Goal: Communication & Community: Answer question/provide support

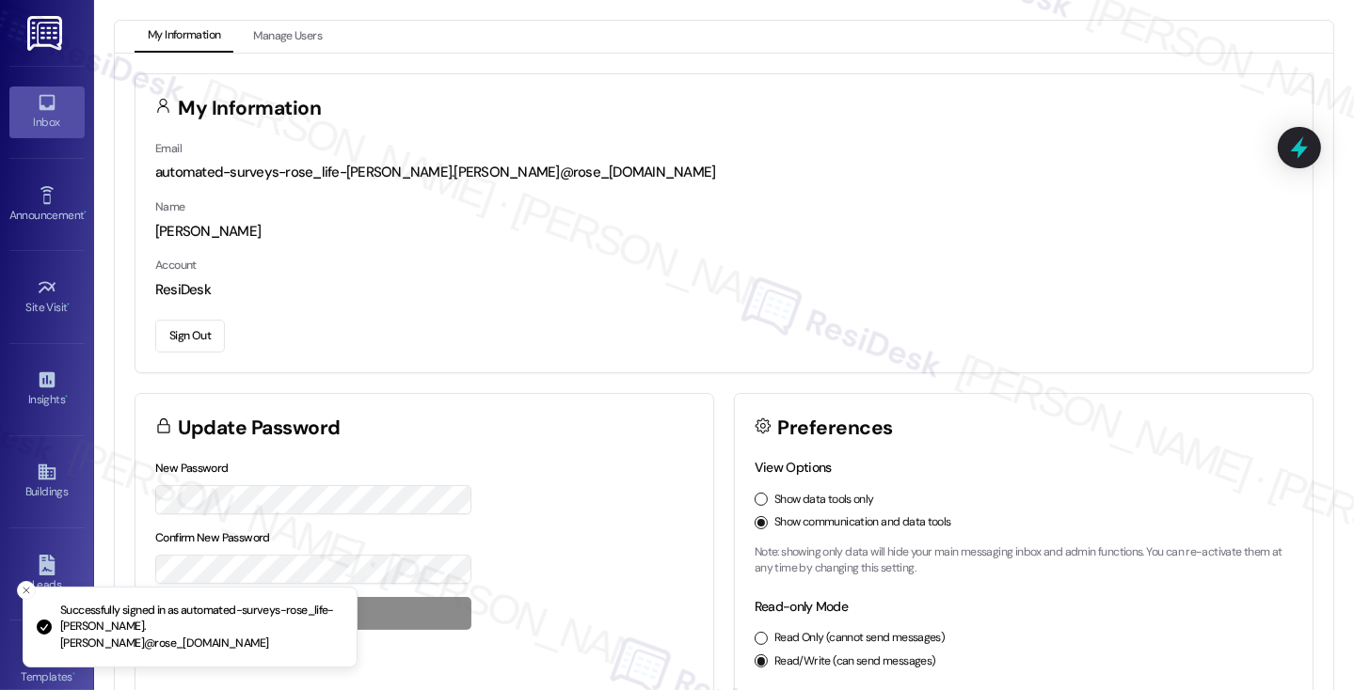
click at [50, 90] on link "Inbox" at bounding box center [46, 112] width 75 height 51
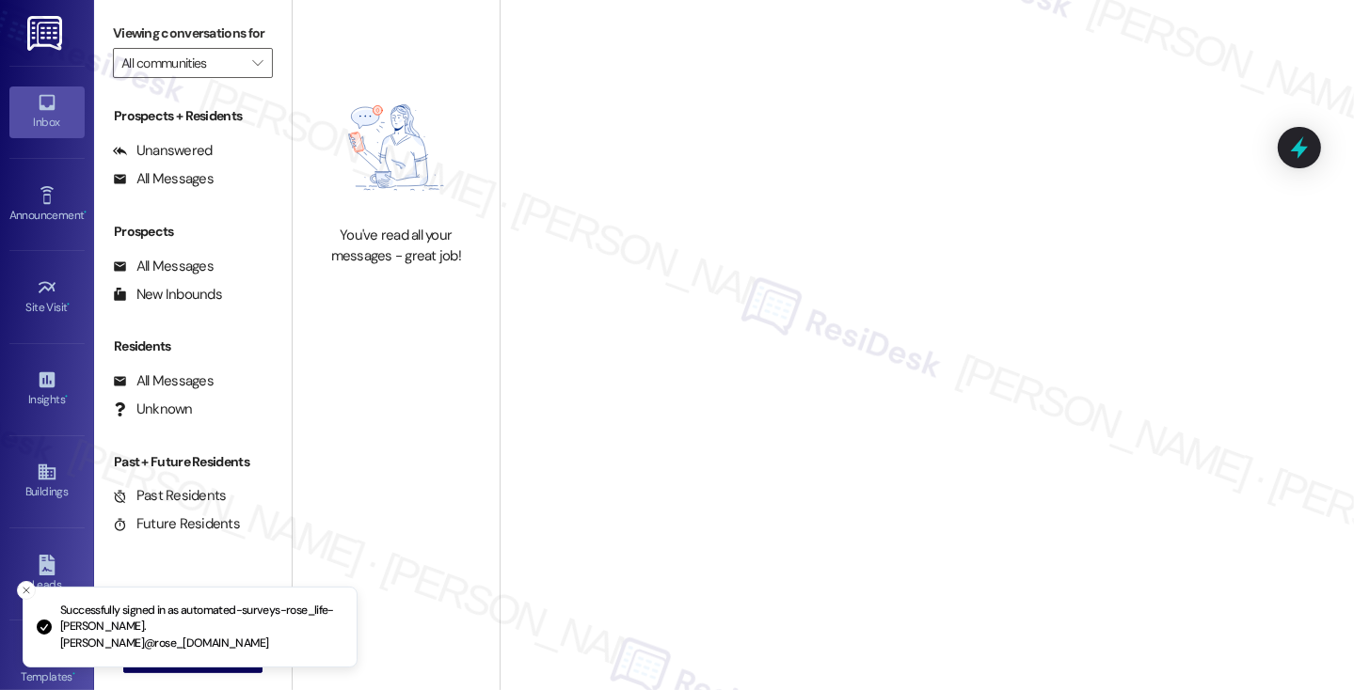
click at [959, 96] on div "Welcome to Your Conversations Start connecting with your residents and prospect…" at bounding box center [926, 279] width 564 height 552
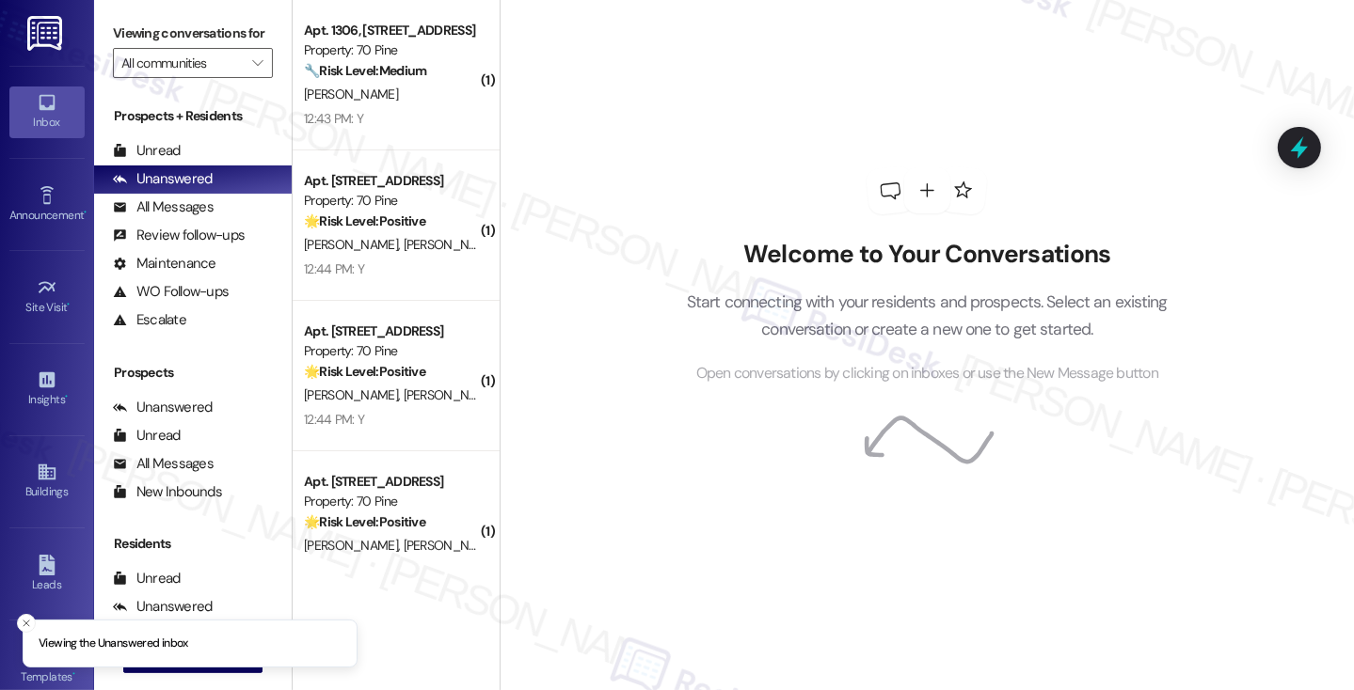
scroll to position [45, 0]
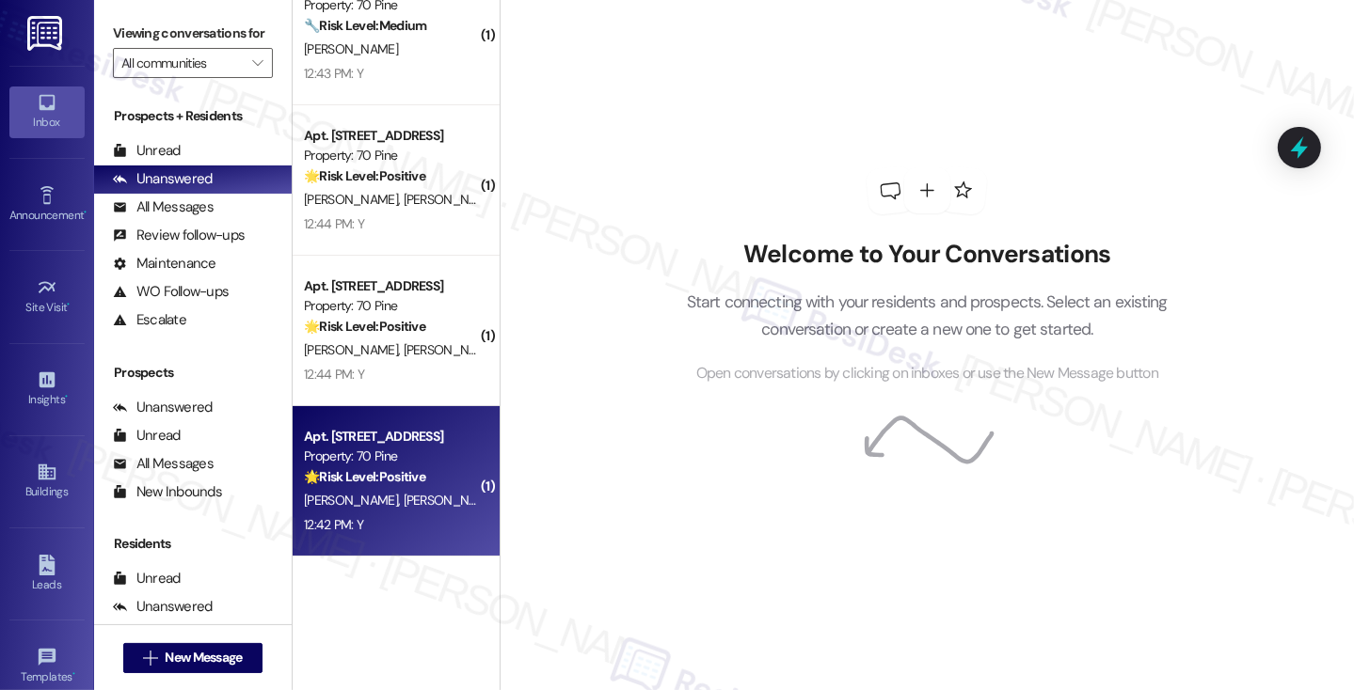
click at [416, 542] on div "Apt. [STREET_ADDRESS] Property: [STREET_ADDRESS] 🌟 Risk Level: Positive This is…" at bounding box center [396, 481] width 207 height 151
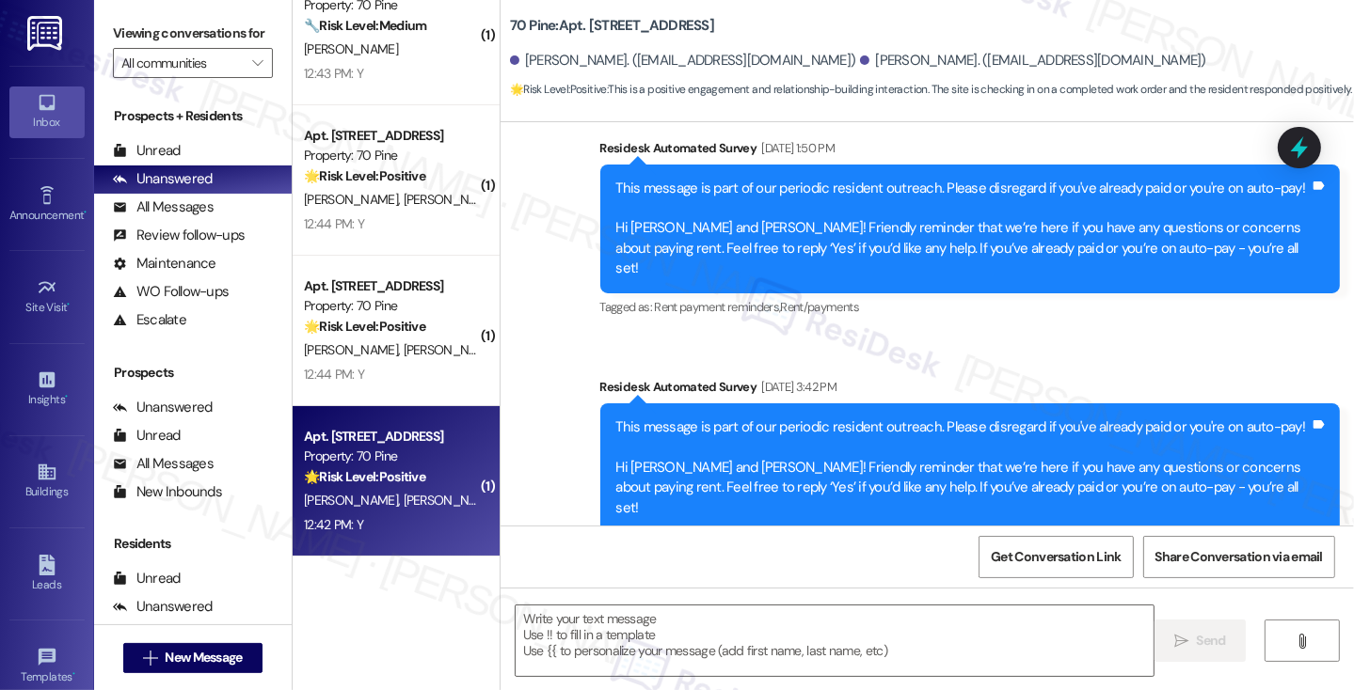
type textarea "Fetching suggested responses. Please feel free to read through the conversation…"
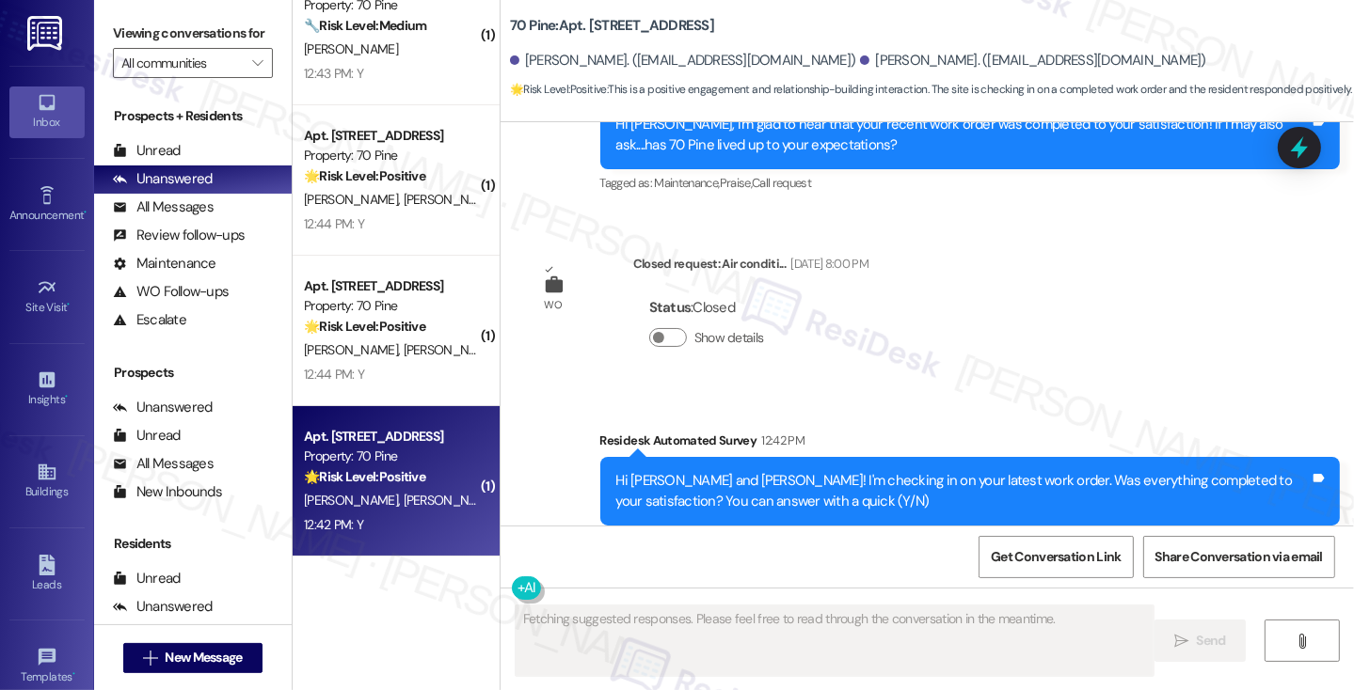
scroll to position [4087, 0]
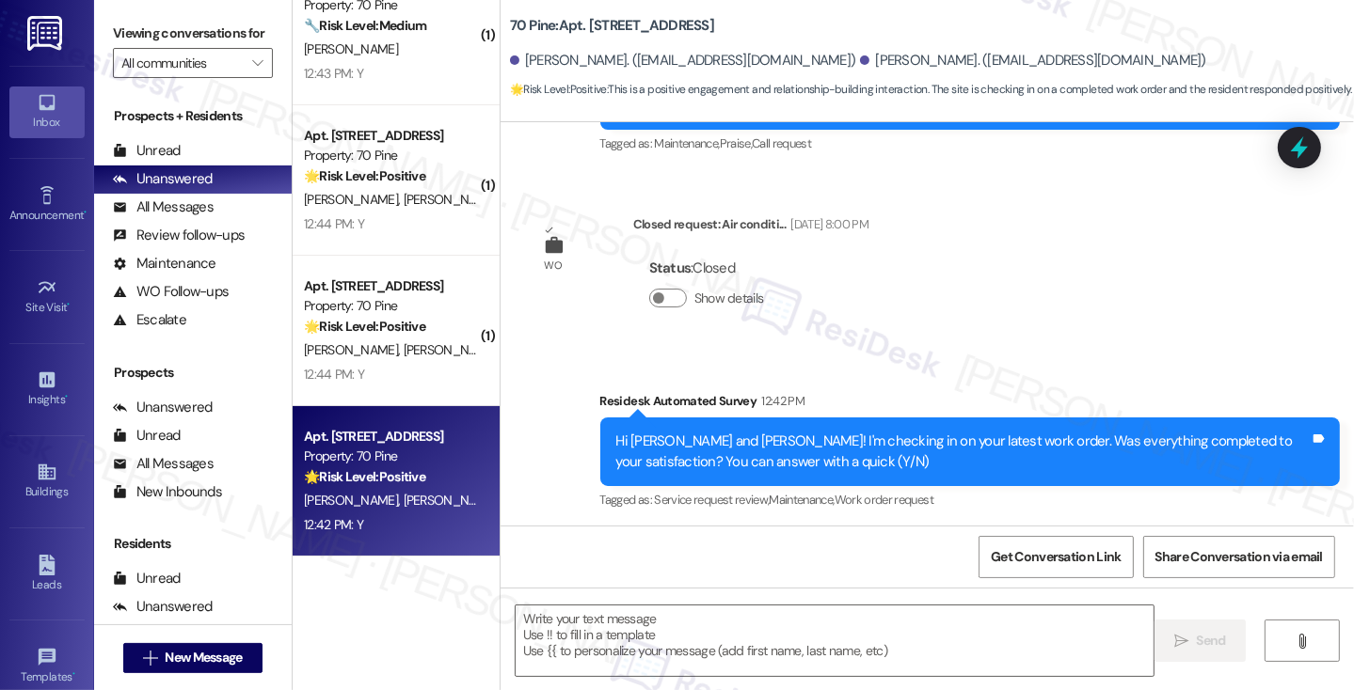
click at [155, 26] on label "Viewing conversations for" at bounding box center [193, 33] width 160 height 29
click at [637, 620] on textarea at bounding box center [834, 641] width 638 height 71
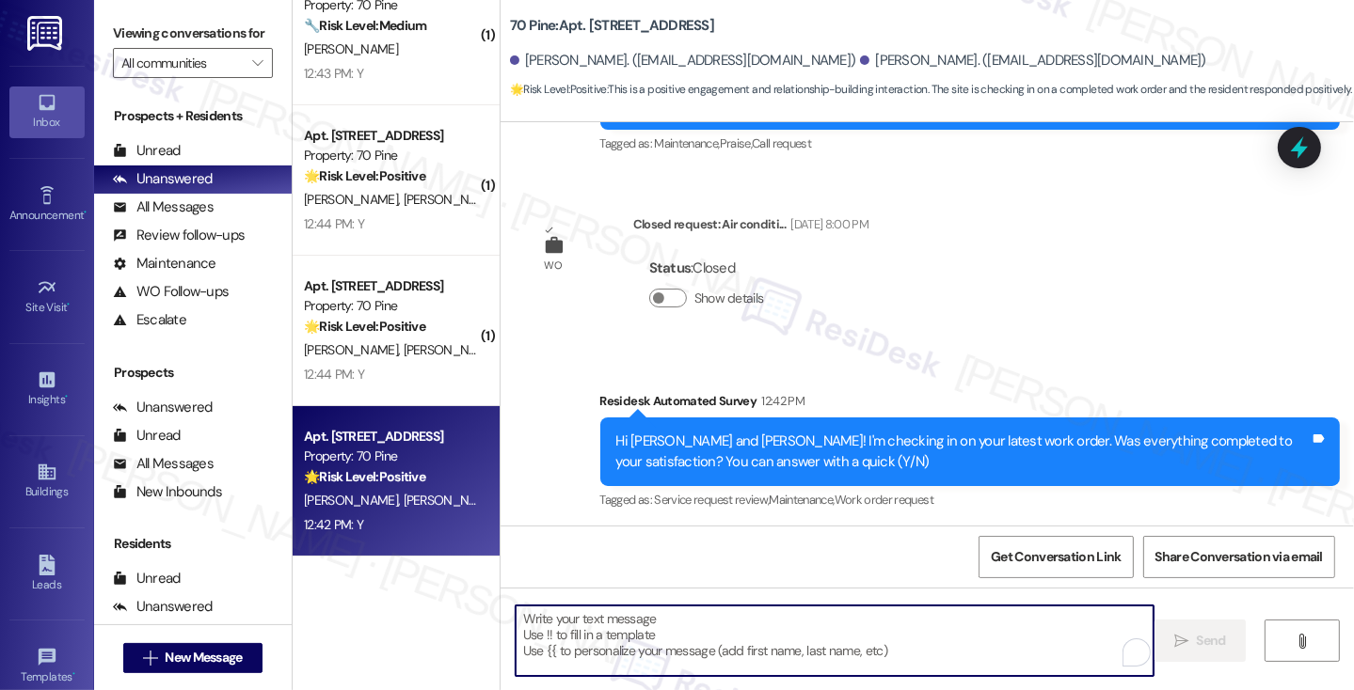
paste textarea "Hi {{first_name}}! I'm glad to hear that the latest work order was completed to…"
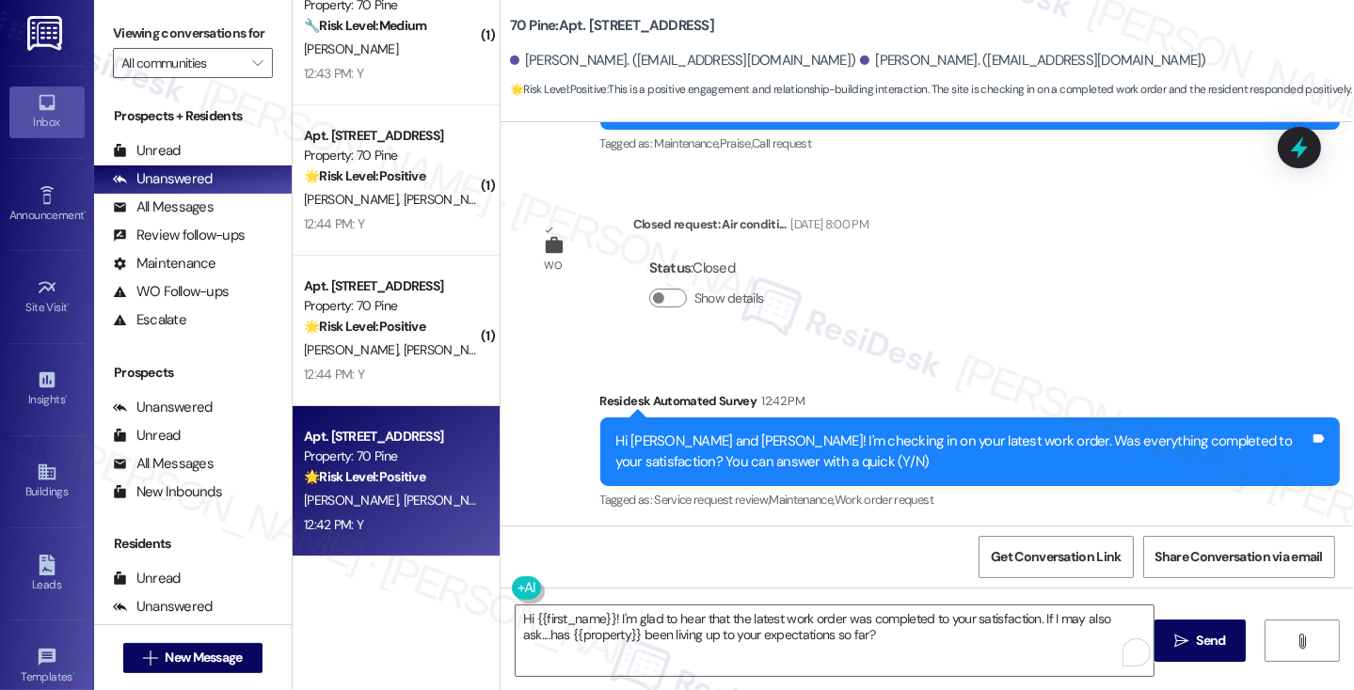
click at [534, 570] on div "[PERSON_NAME] 12:42 PM" at bounding box center [601, 583] width 145 height 26
copy div "[PERSON_NAME]"
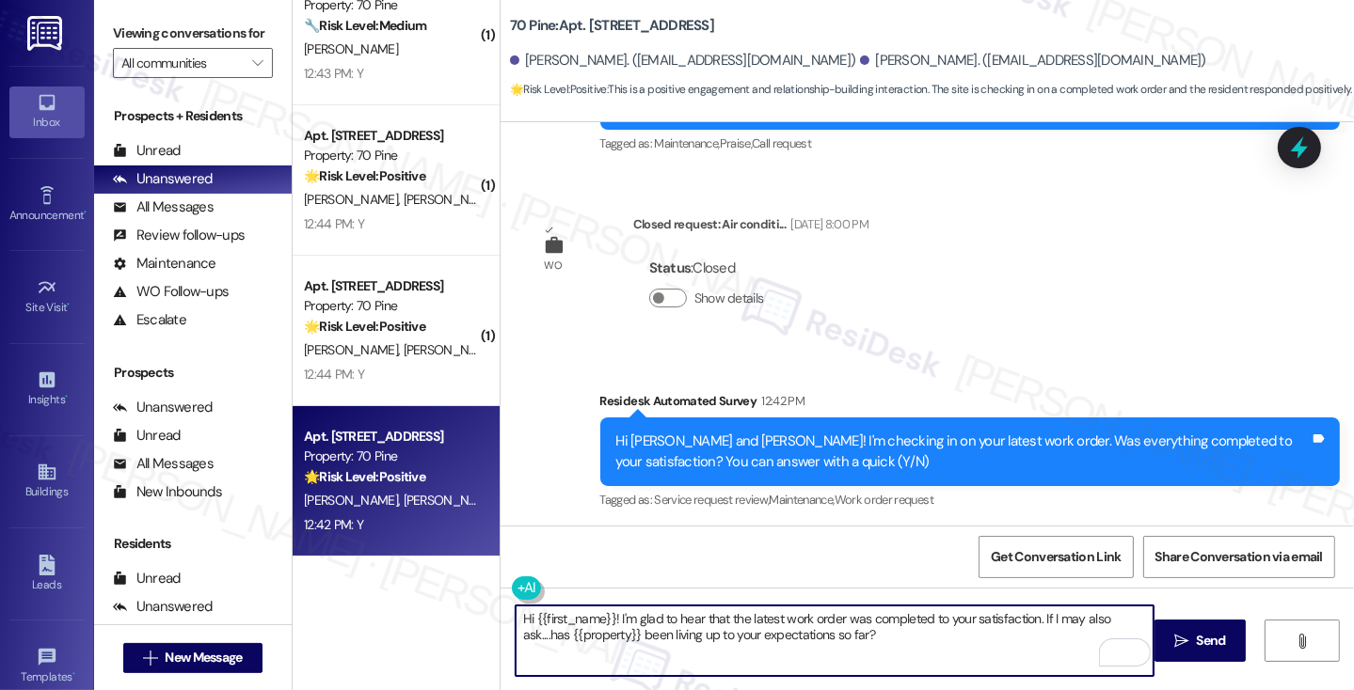
drag, startPoint x: 525, startPoint y: 616, endPoint x: 607, endPoint y: 609, distance: 82.2
click at [607, 609] on textarea "Hi {{first_name}}! I'm glad to hear that the latest work order was completed to…" at bounding box center [834, 641] width 638 height 71
paste textarea "[PERSON_NAME]"
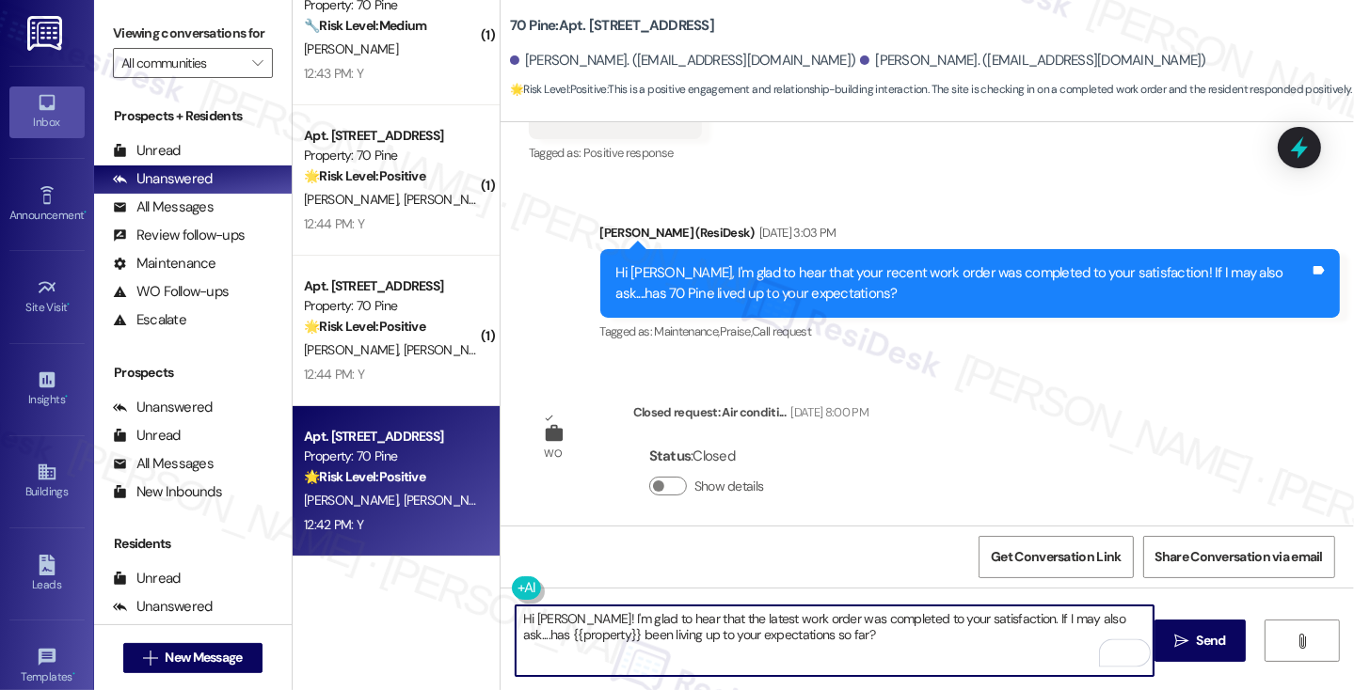
scroll to position [4088, 0]
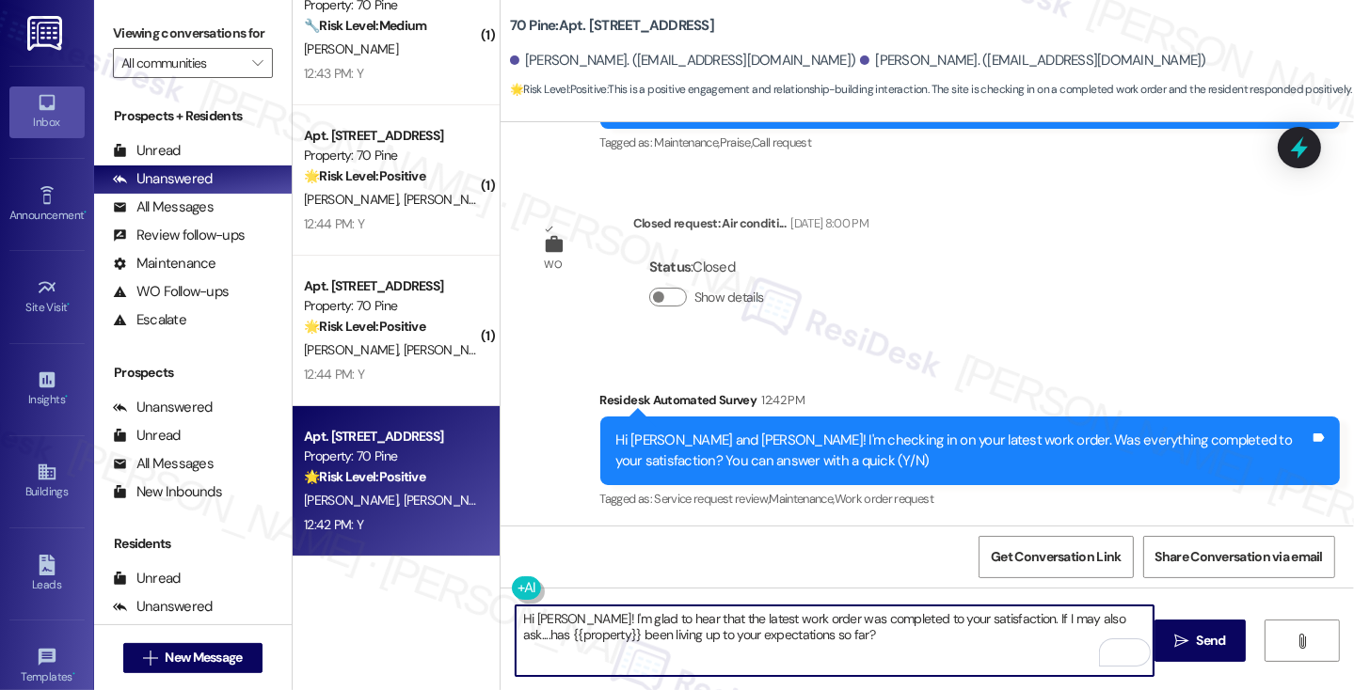
type textarea "Hi [PERSON_NAME]! I'm glad to hear that the latest work order was completed to …"
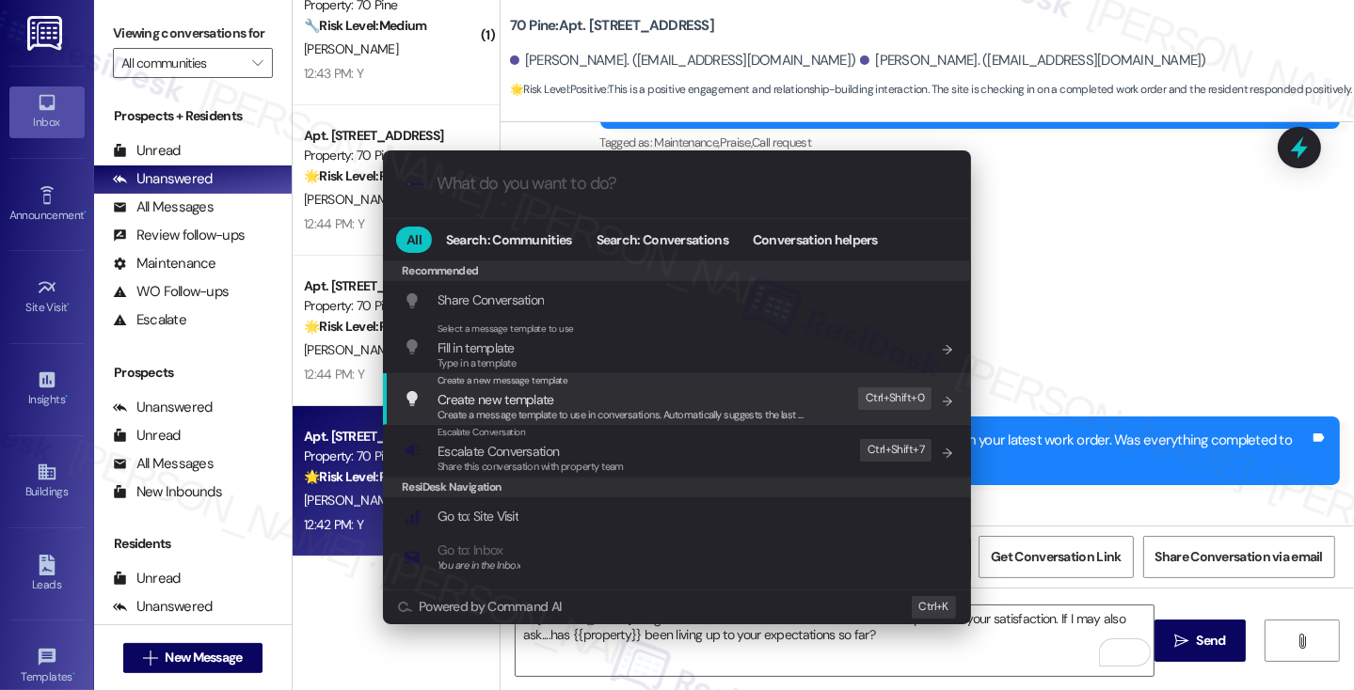
click at [1041, 372] on div ".cls-1{fill:#0a055f;}.cls-2{fill:#0cc4c4;} resideskLogoBlueOrange All Search: C…" at bounding box center [677, 345] width 1354 height 690
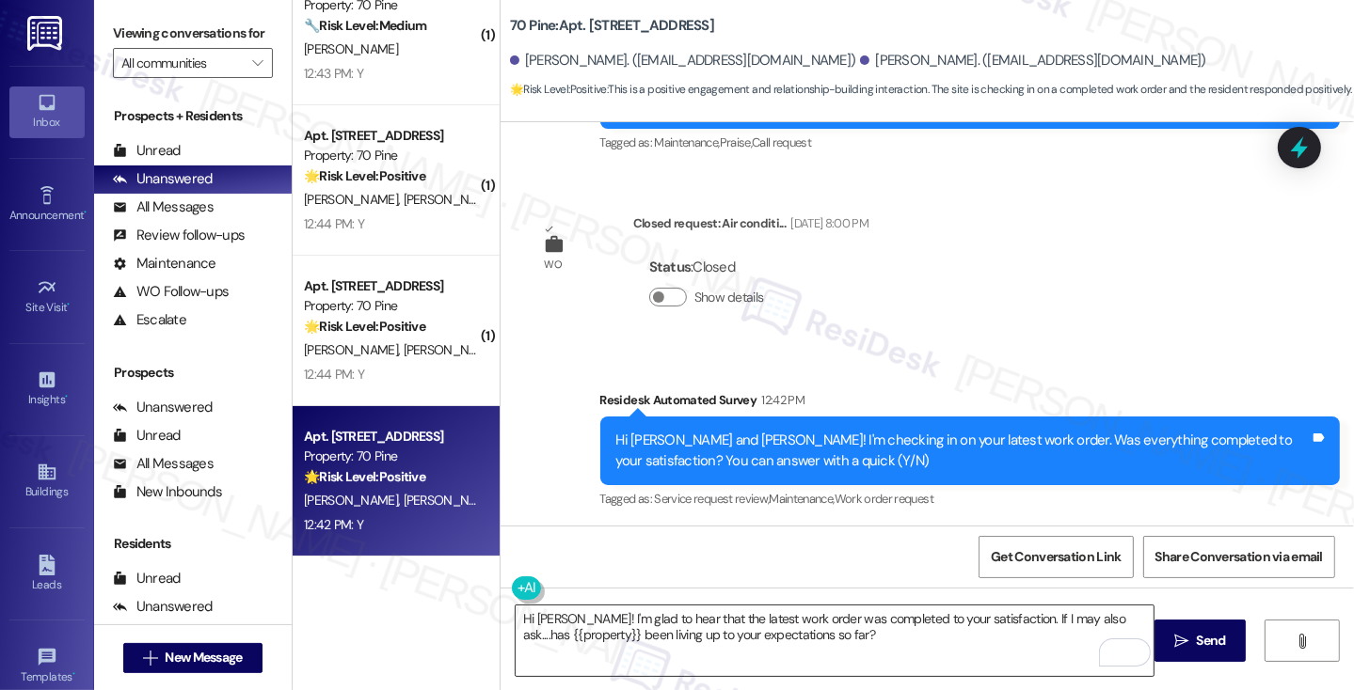
click at [861, 635] on textarea "Hi [PERSON_NAME]! I'm glad to hear that the latest work order was completed to …" at bounding box center [834, 641] width 638 height 71
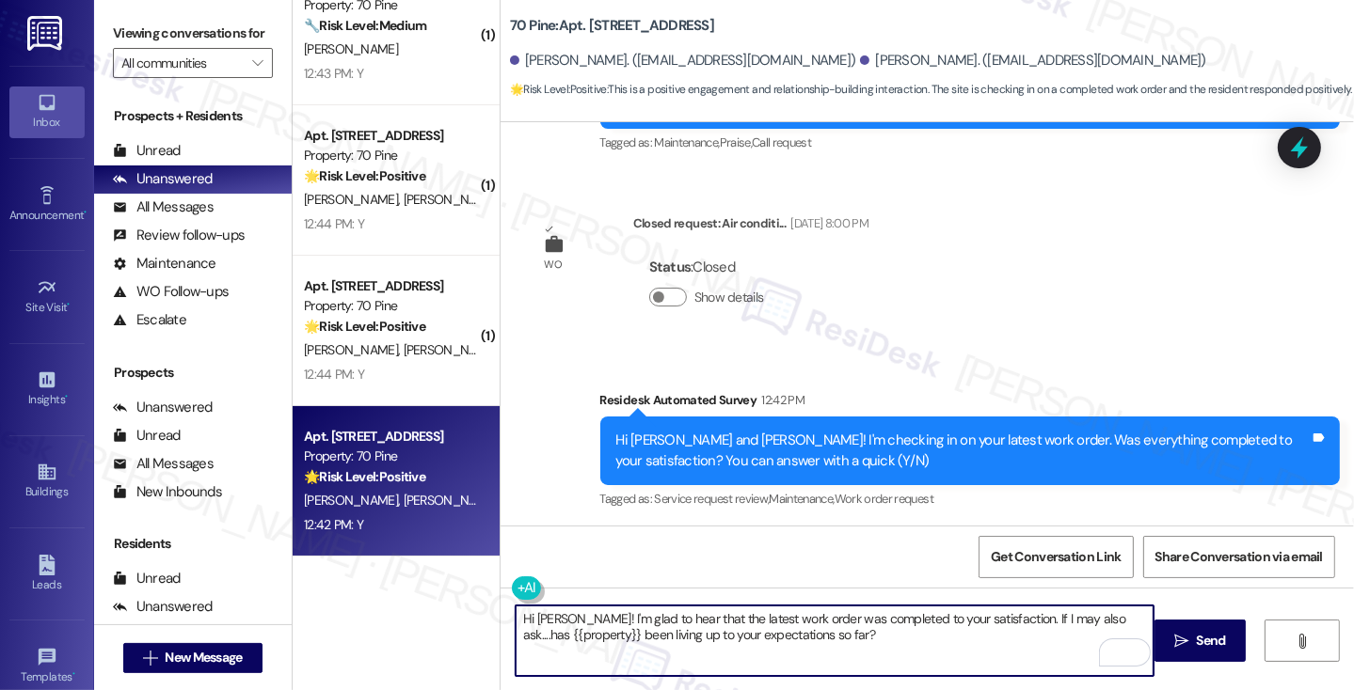
click at [554, 569] on div "[PERSON_NAME] 12:42 PM" at bounding box center [601, 582] width 145 height 26
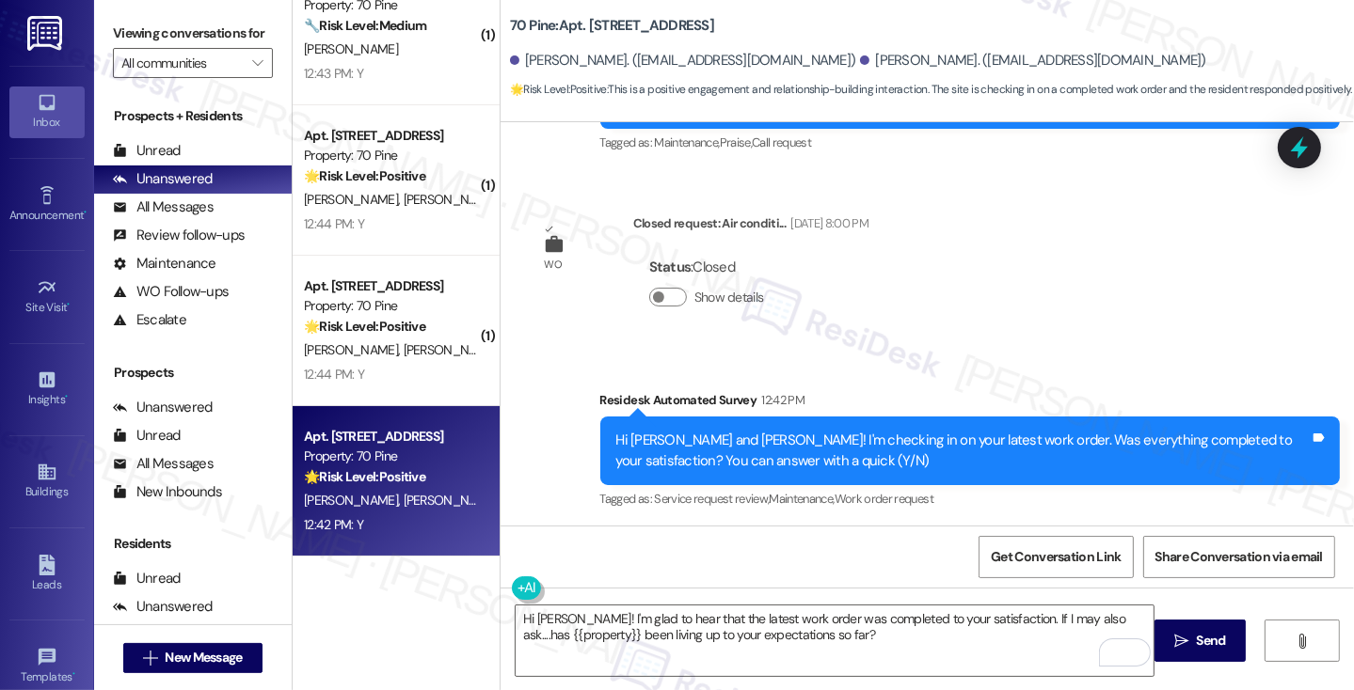
click at [553, 569] on div "[PERSON_NAME] 12:42 PM" at bounding box center [601, 582] width 145 height 26
copy div "[PERSON_NAME]"
click at [1193, 632] on span "Send" at bounding box center [1211, 641] width 37 height 20
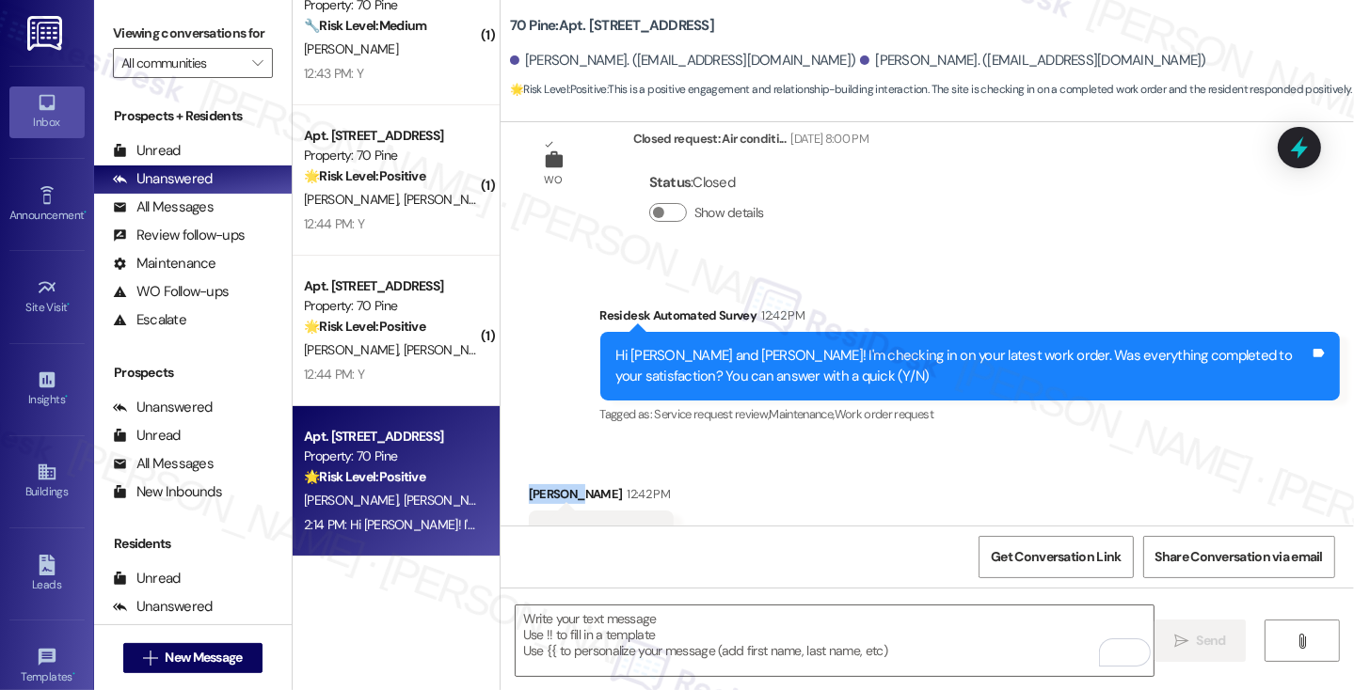
scroll to position [4240, 0]
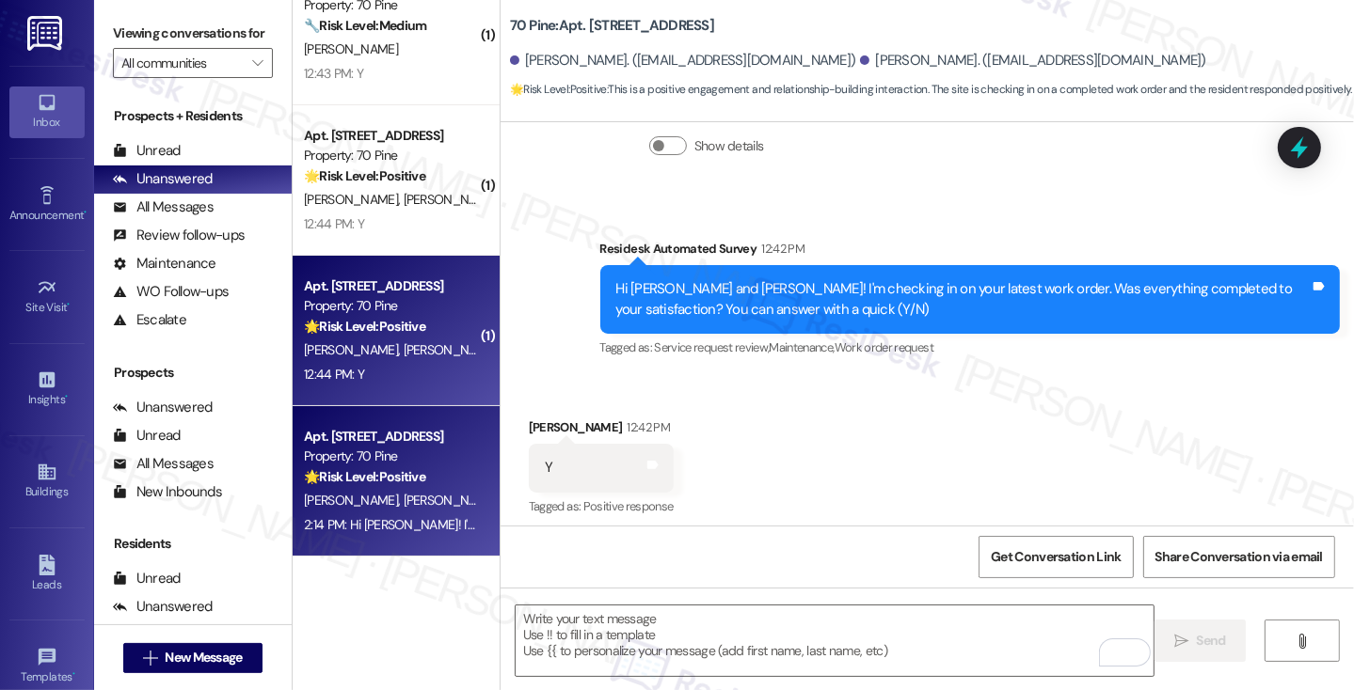
click at [369, 387] on div "Apt. [STREET_ADDRESS] Property: 70 Pine 🌟 Risk Level: Positive The resident res…" at bounding box center [396, 331] width 207 height 151
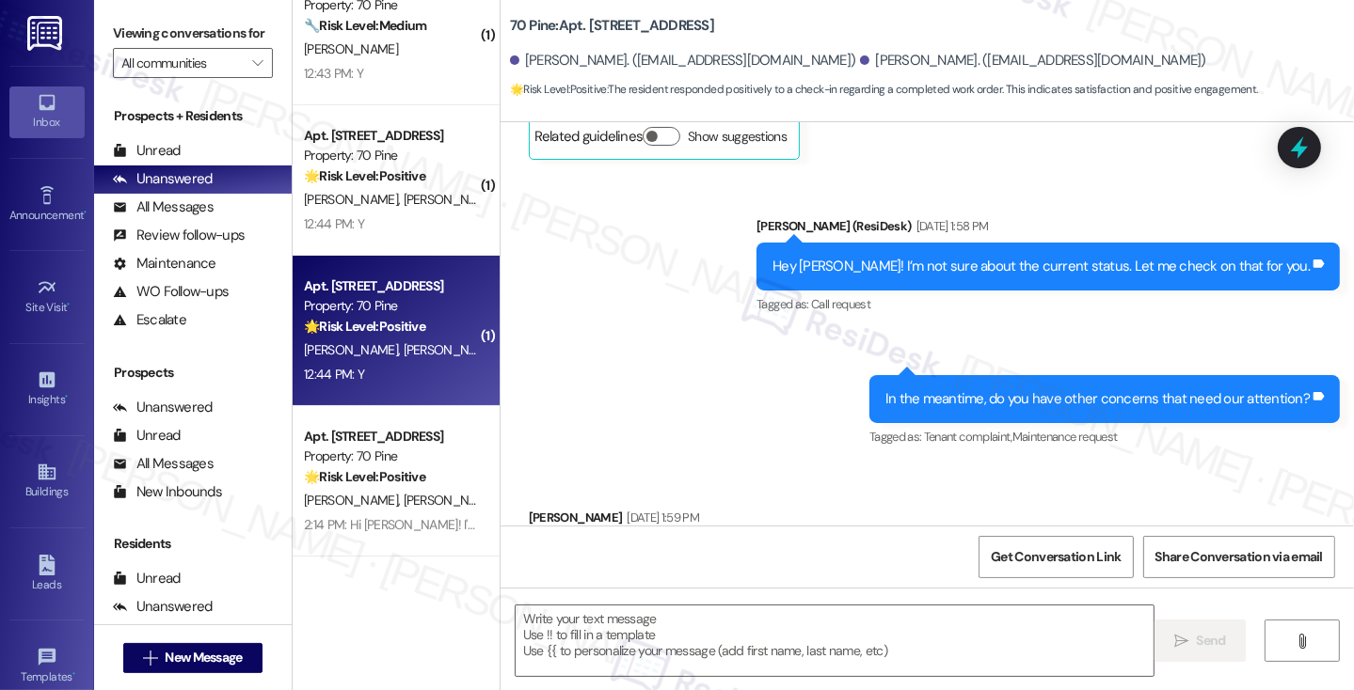
type textarea "Fetching suggested responses. Please feel free to read through the conversation…"
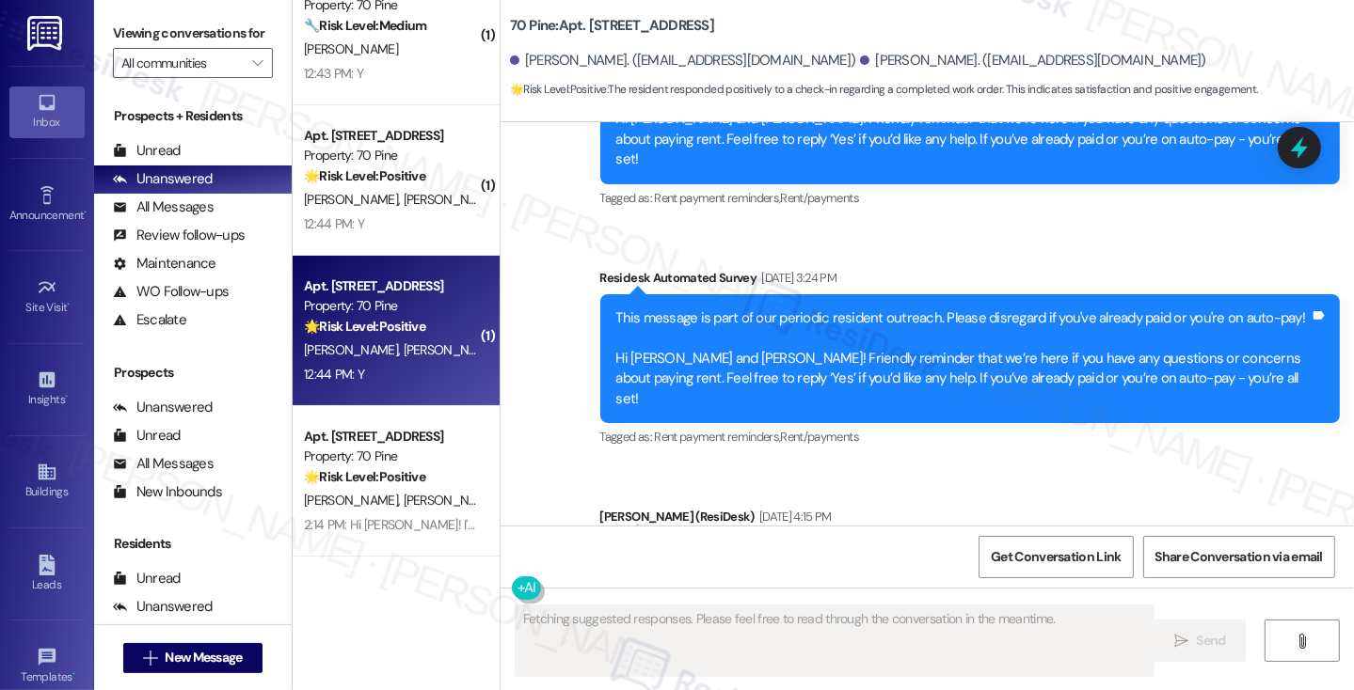
scroll to position [4652, 0]
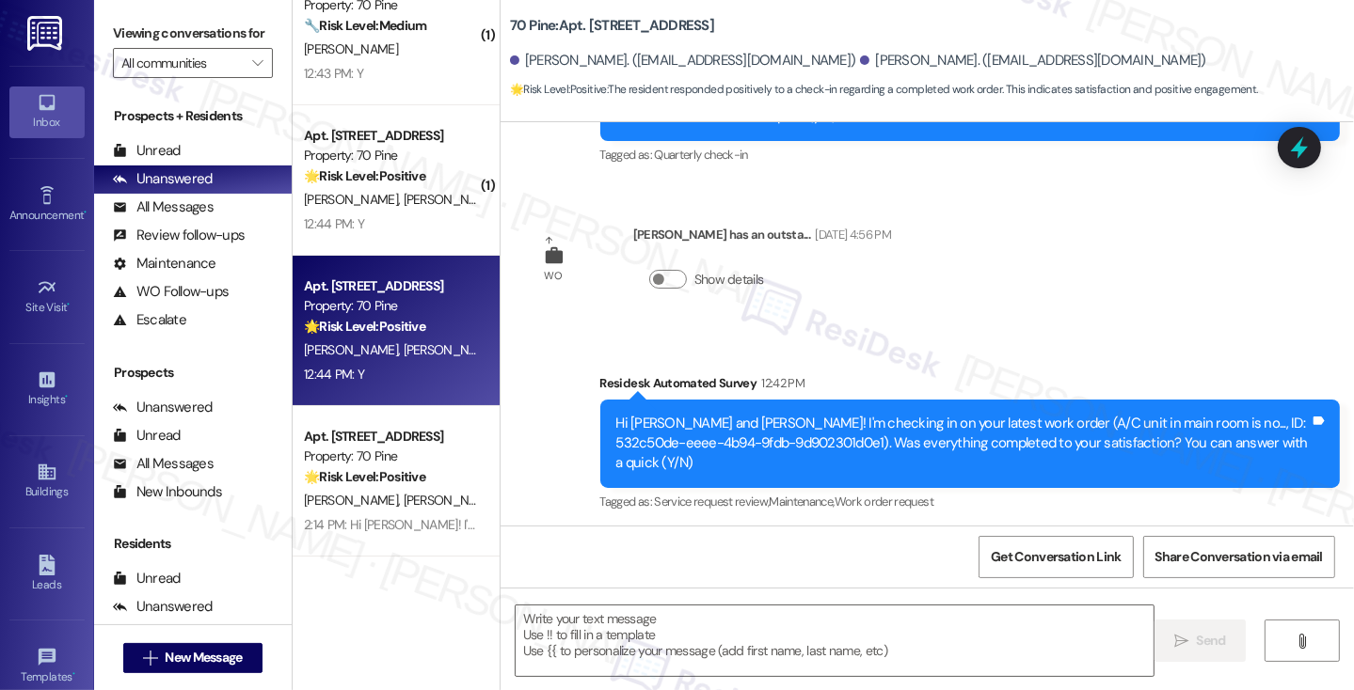
click at [164, 44] on label "Viewing conversations for" at bounding box center [193, 33] width 160 height 29
click at [606, 630] on textarea at bounding box center [834, 641] width 638 height 71
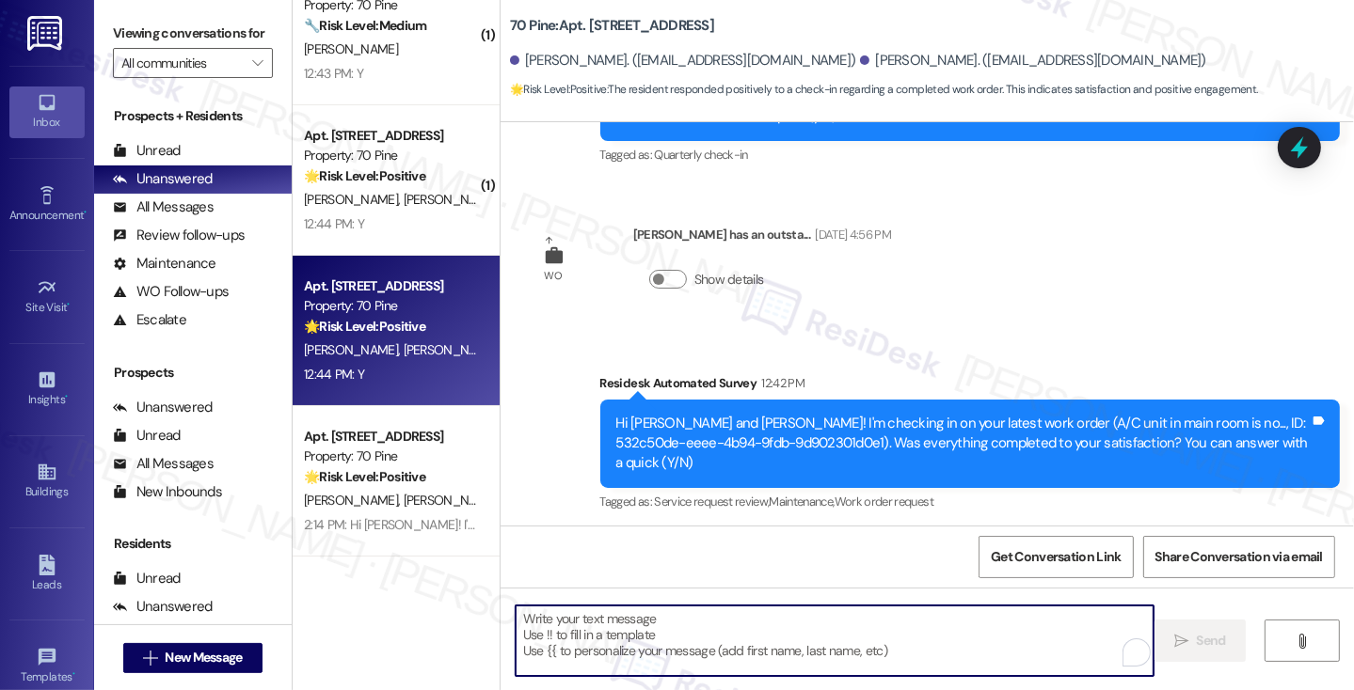
paste textarea "Hi {{first_name}}! I'm glad to hear that the latest work order was completed to…"
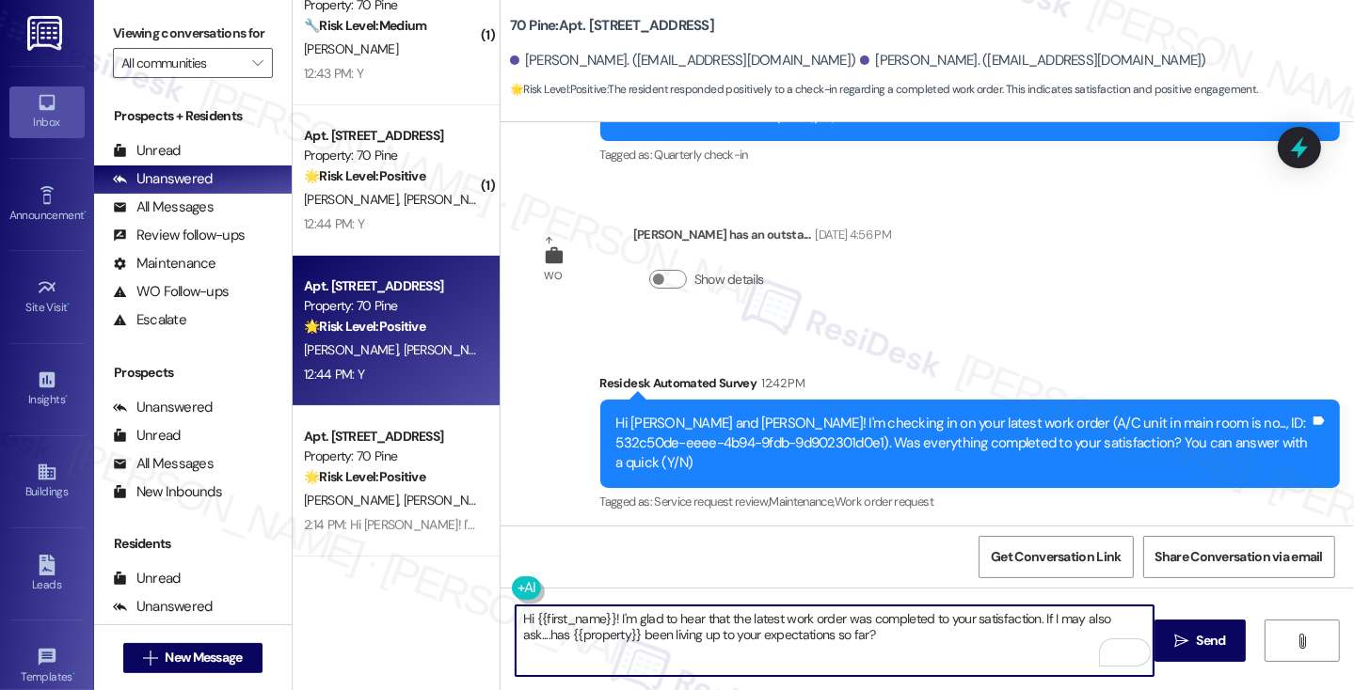
click at [542, 572] on div "[PERSON_NAME] 12:44 PM" at bounding box center [601, 585] width 145 height 26
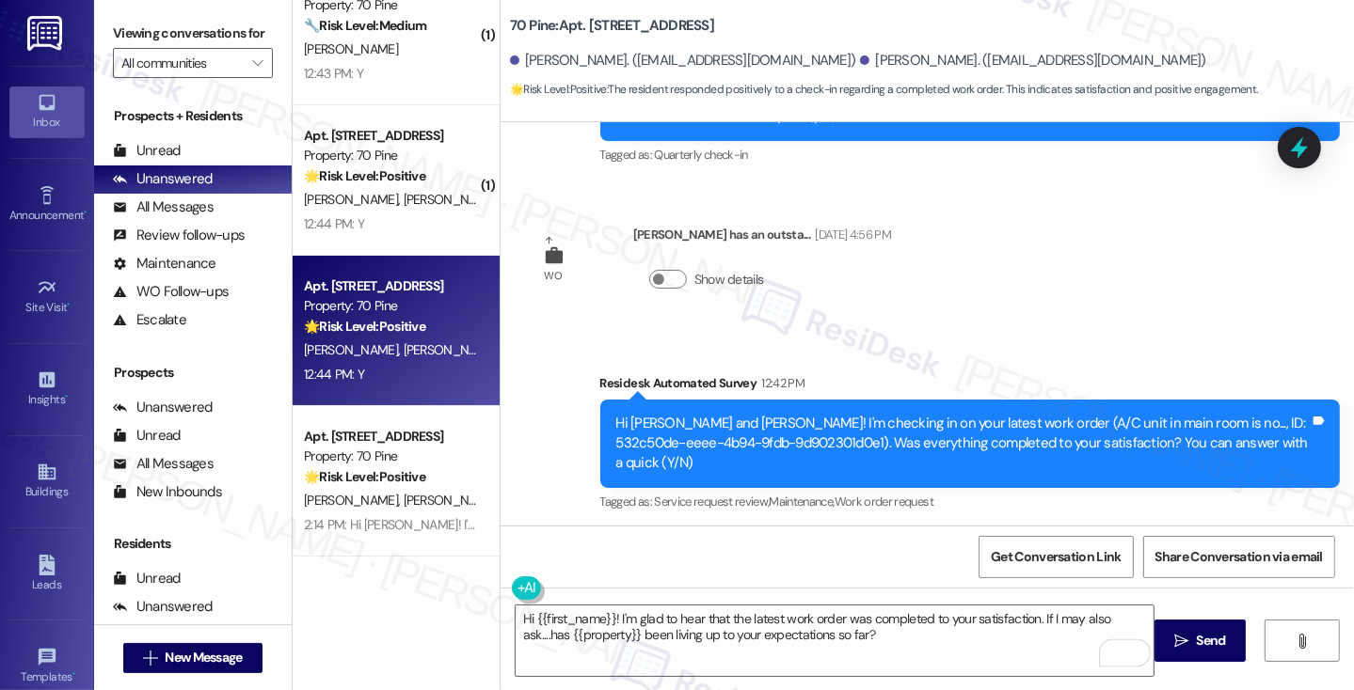
click at [542, 572] on div "[PERSON_NAME] 12:44 PM" at bounding box center [601, 585] width 145 height 26
copy div "[PERSON_NAME]"
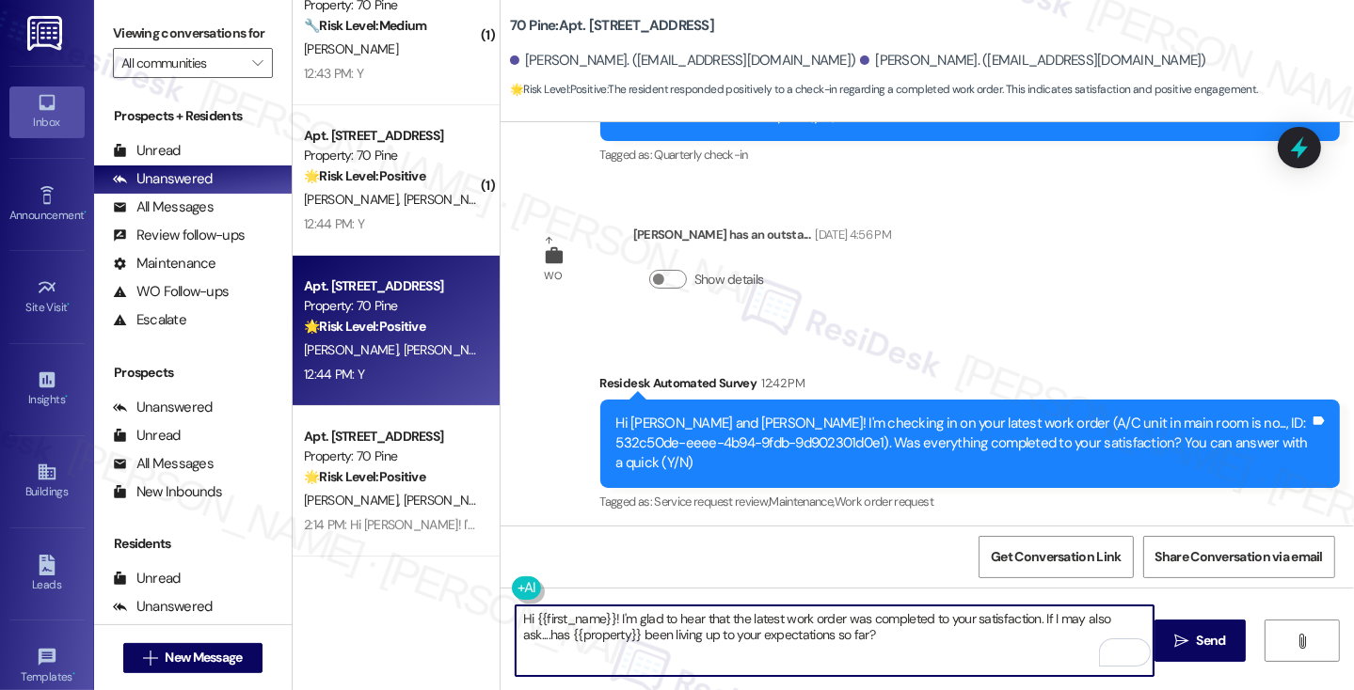
drag, startPoint x: 527, startPoint y: 617, endPoint x: 610, endPoint y: 613, distance: 82.9
click at [610, 613] on textarea "Hi {{first_name}}! I'm glad to hear that the latest work order was completed to…" at bounding box center [834, 641] width 638 height 71
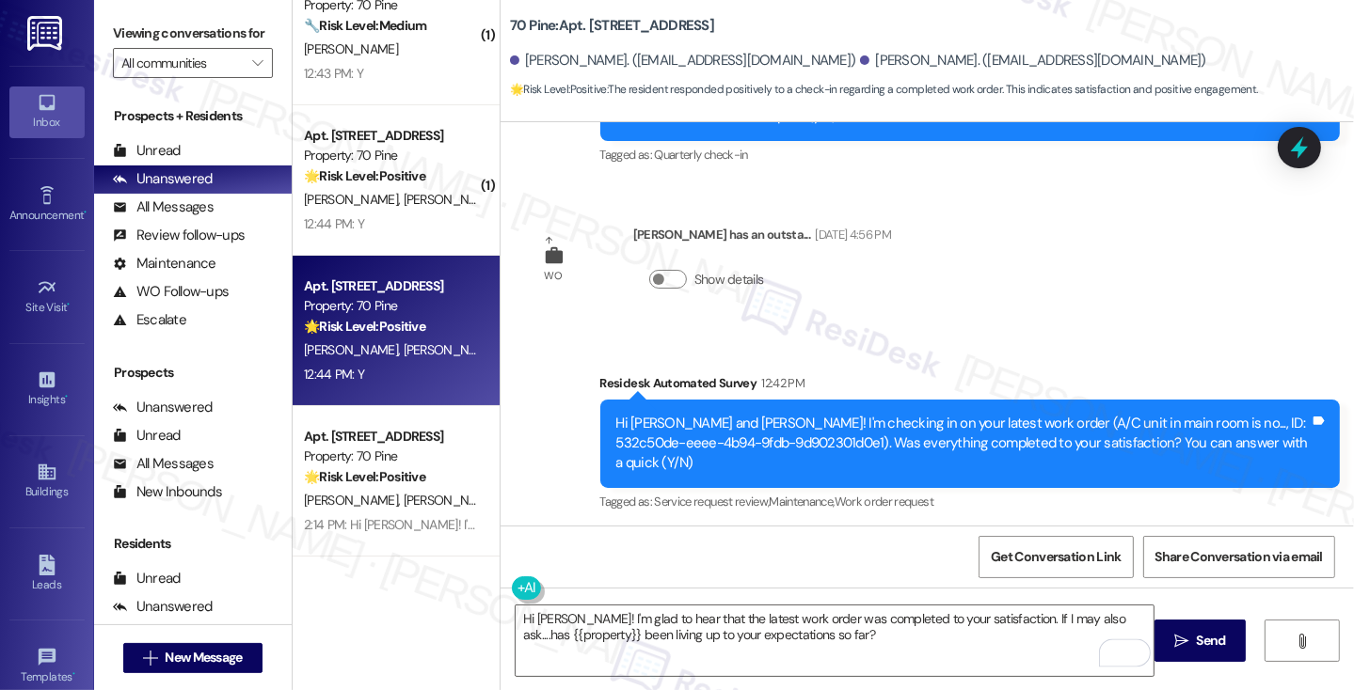
click at [872, 530] on div "Received via SMS [PERSON_NAME] 12:44 PM Y Tags and notes Tagged as: Positive re…" at bounding box center [926, 609] width 853 height 159
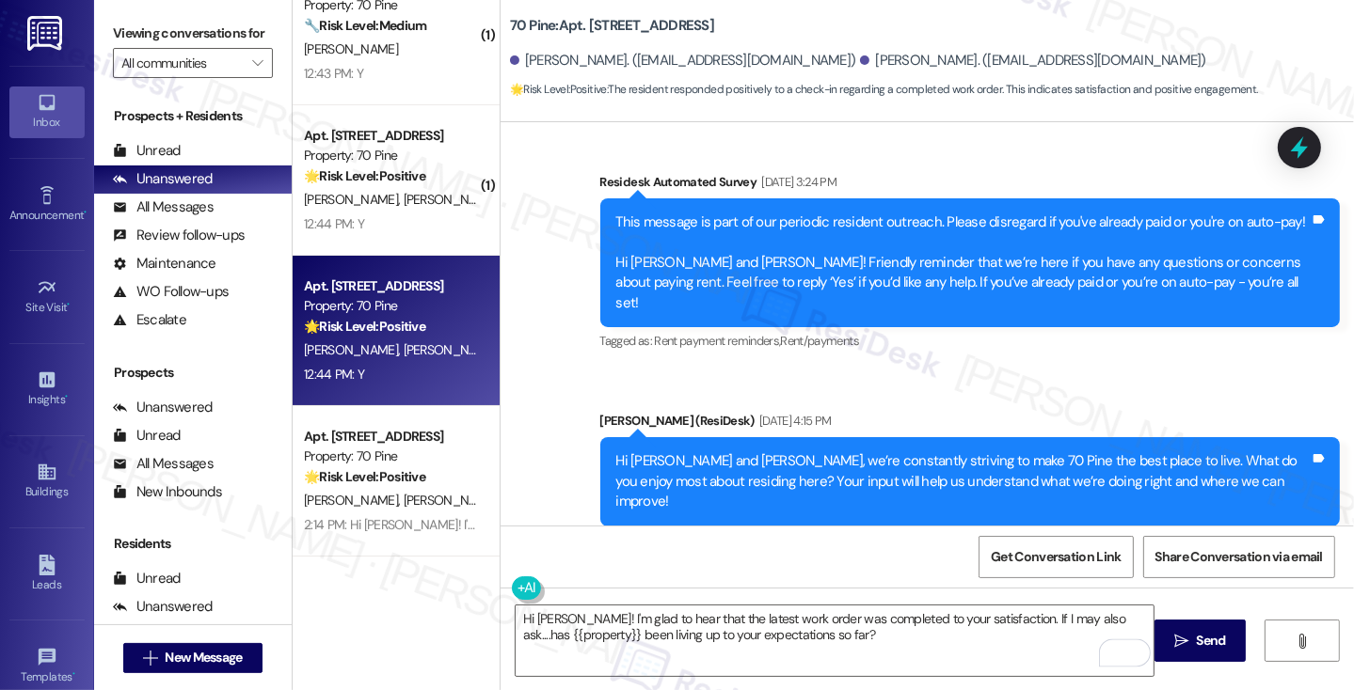
scroll to position [4653, 0]
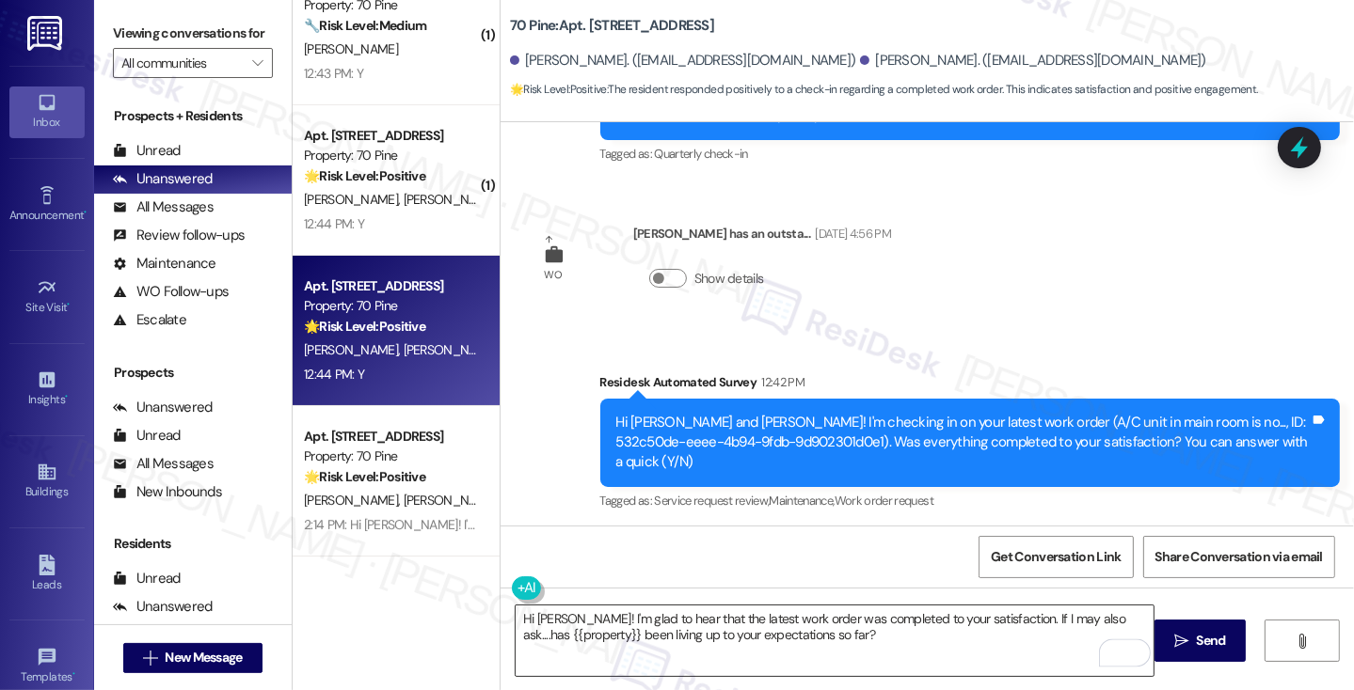
click at [737, 616] on textarea "Hi [PERSON_NAME]! I'm glad to hear that the latest work order was completed to …" at bounding box center [834, 641] width 638 height 71
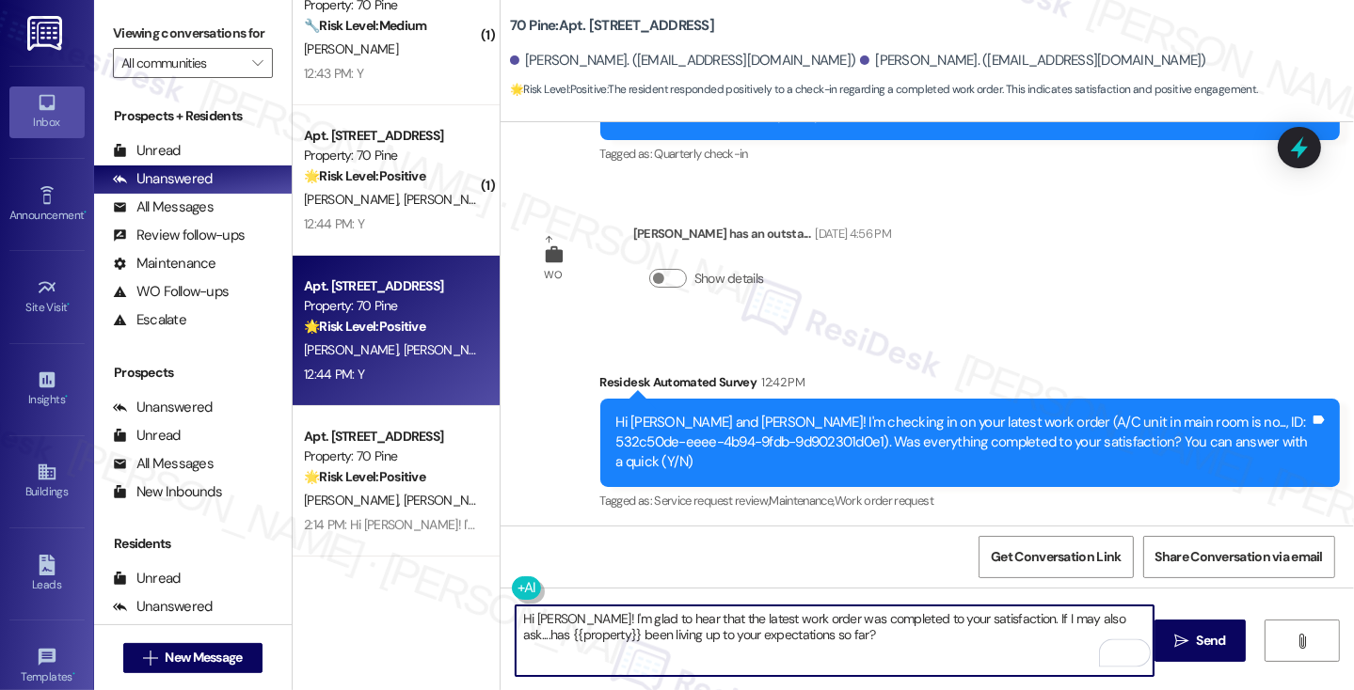
click at [737, 616] on textarea "Hi [PERSON_NAME]! I'm glad to hear that the latest work order was completed to …" at bounding box center [834, 641] width 638 height 71
click at [726, 617] on textarea "Hi [PERSON_NAME]! I'm glad to hear that the latest work order was completed to …" at bounding box center [834, 641] width 638 height 71
type textarea "Hi [PERSON_NAME]! I'm glad to hear that the AC work order was completed to your…"
click at [870, 529] on div "Received via SMS [PERSON_NAME] 12:44 PM Y Tags and notes Tagged as: Positive re…" at bounding box center [926, 608] width 853 height 159
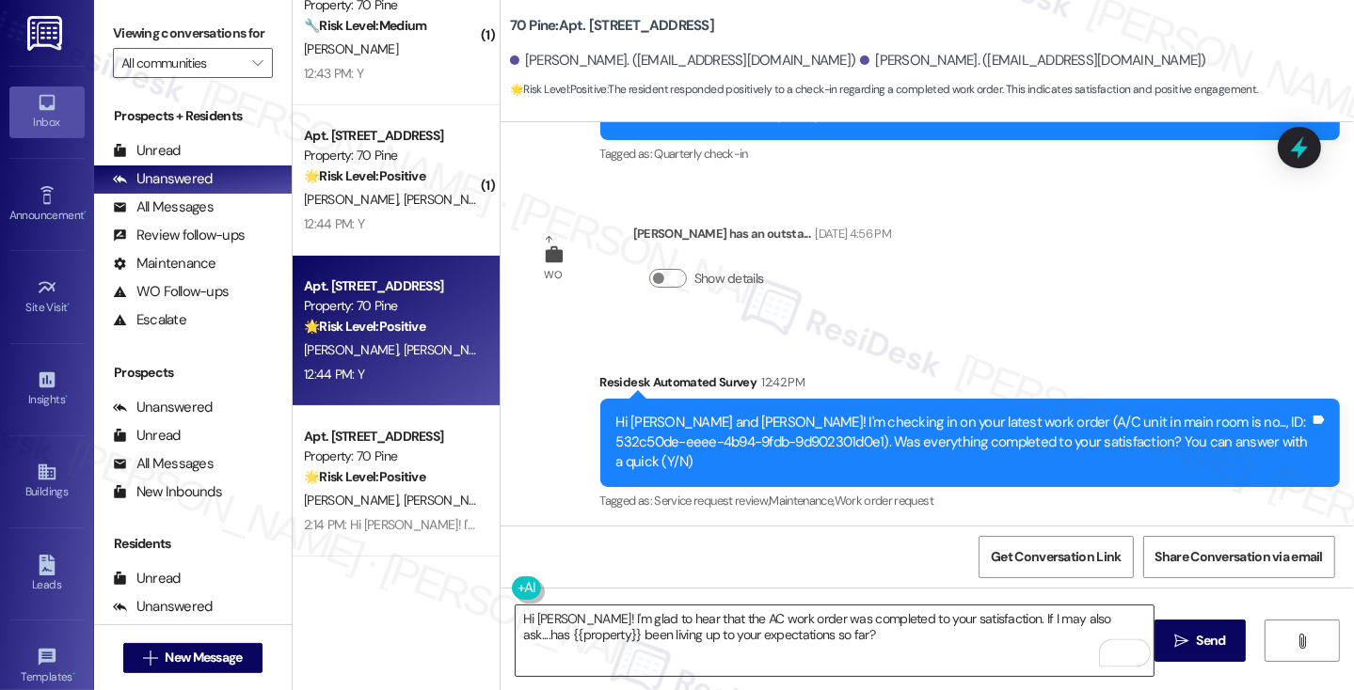
click at [829, 640] on textarea "Hi [PERSON_NAME]! I'm glad to hear that the AC work order was completed to your…" at bounding box center [834, 641] width 638 height 71
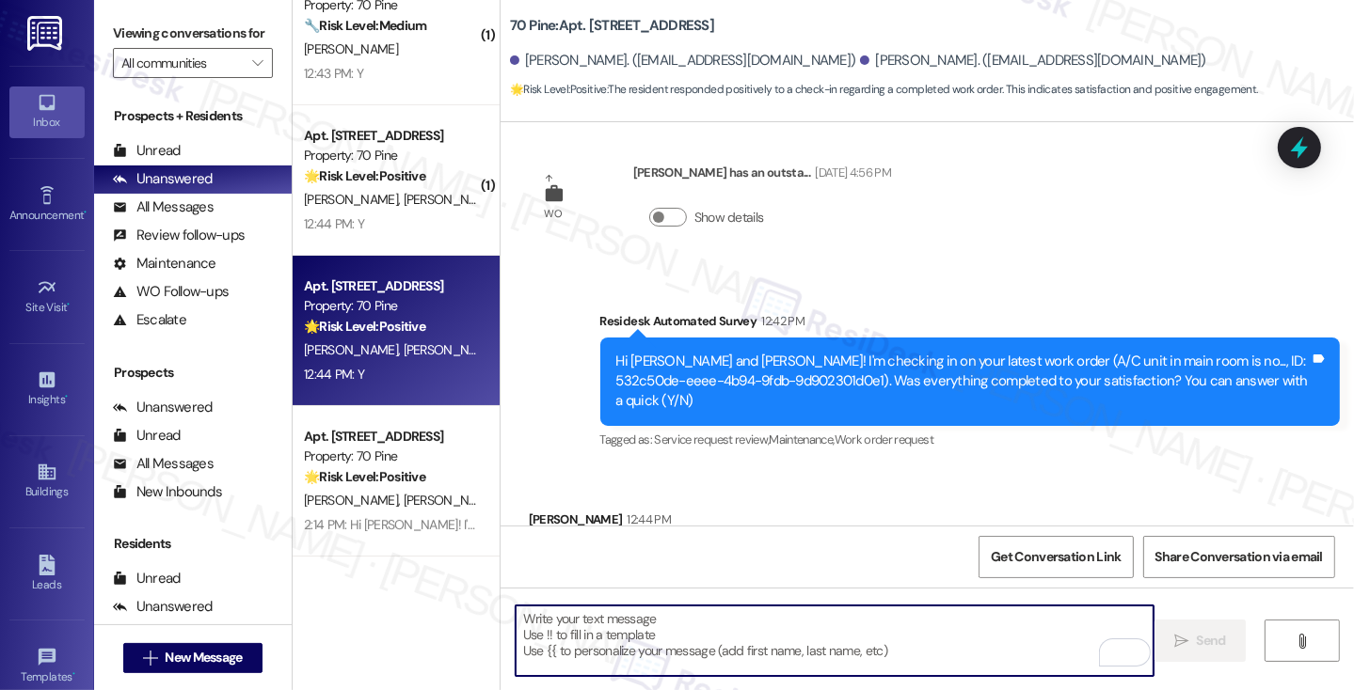
scroll to position [4805, 0]
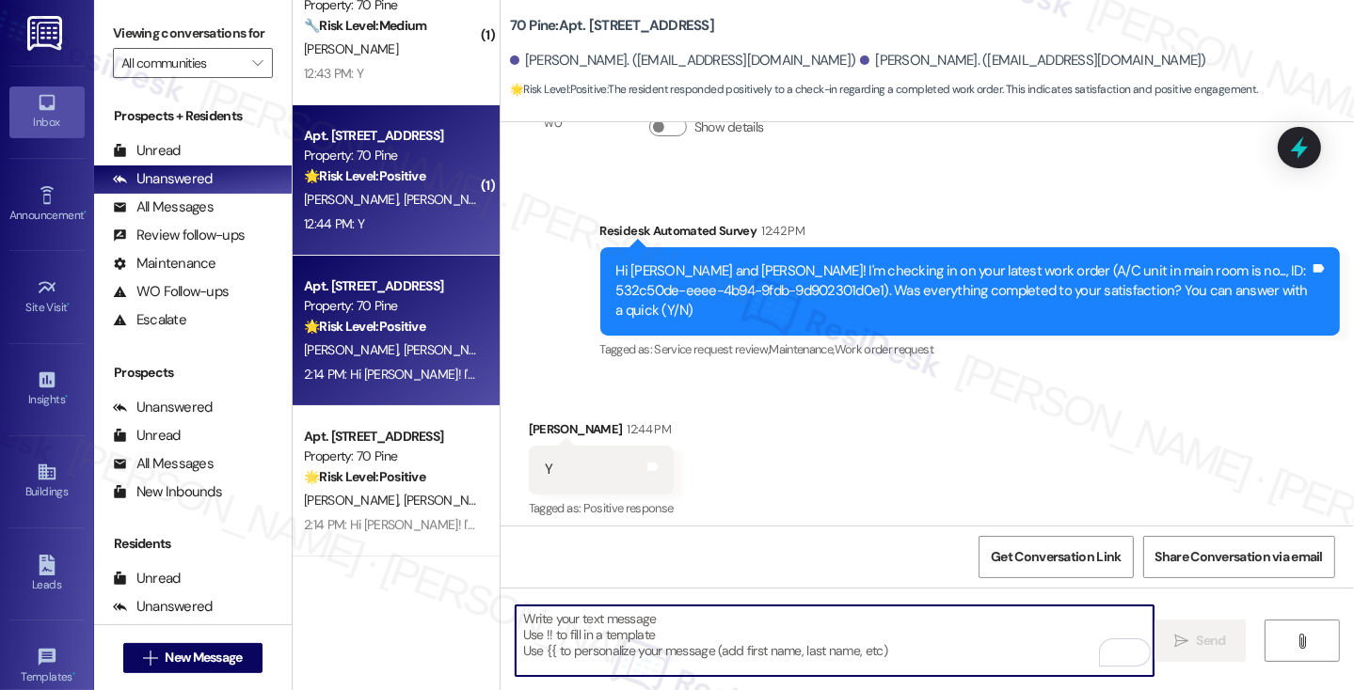
click at [375, 226] on div "12:44 PM: Y 12:44 PM: Y" at bounding box center [391, 225] width 178 height 24
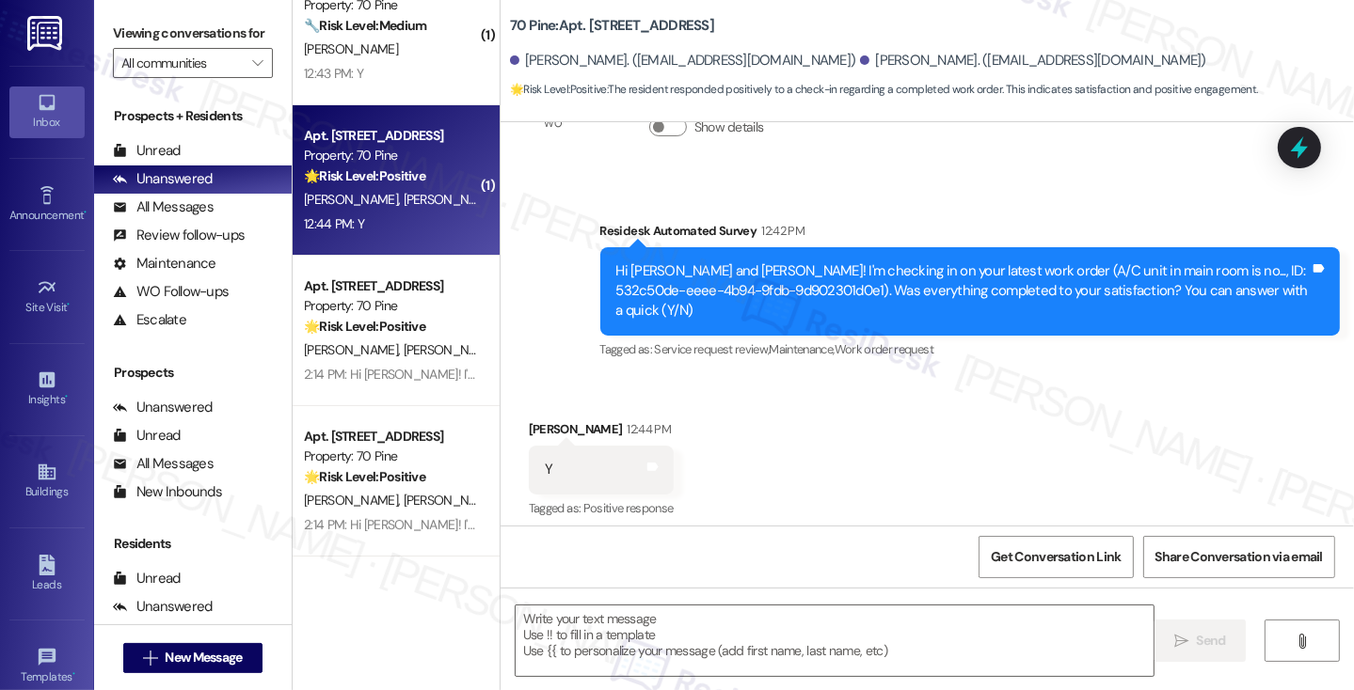
type textarea "Fetching suggested responses. Please feel free to read through the conversation…"
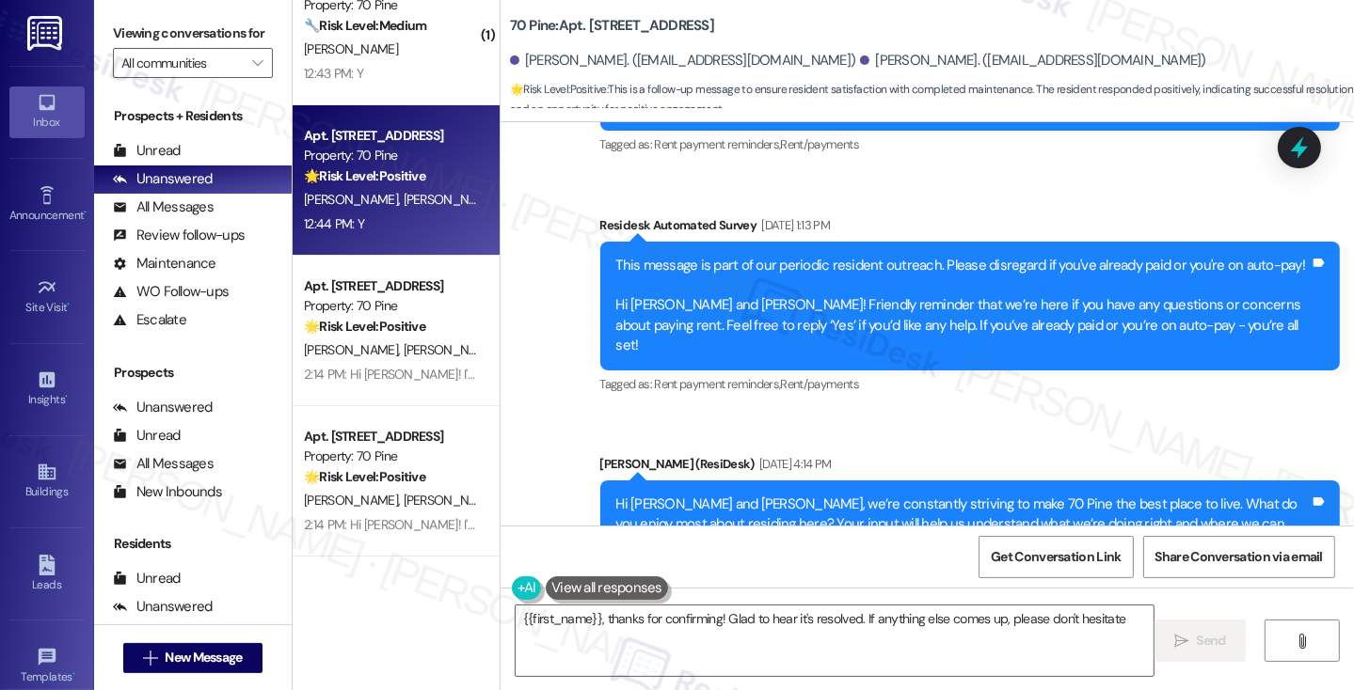
scroll to position [4041, 0]
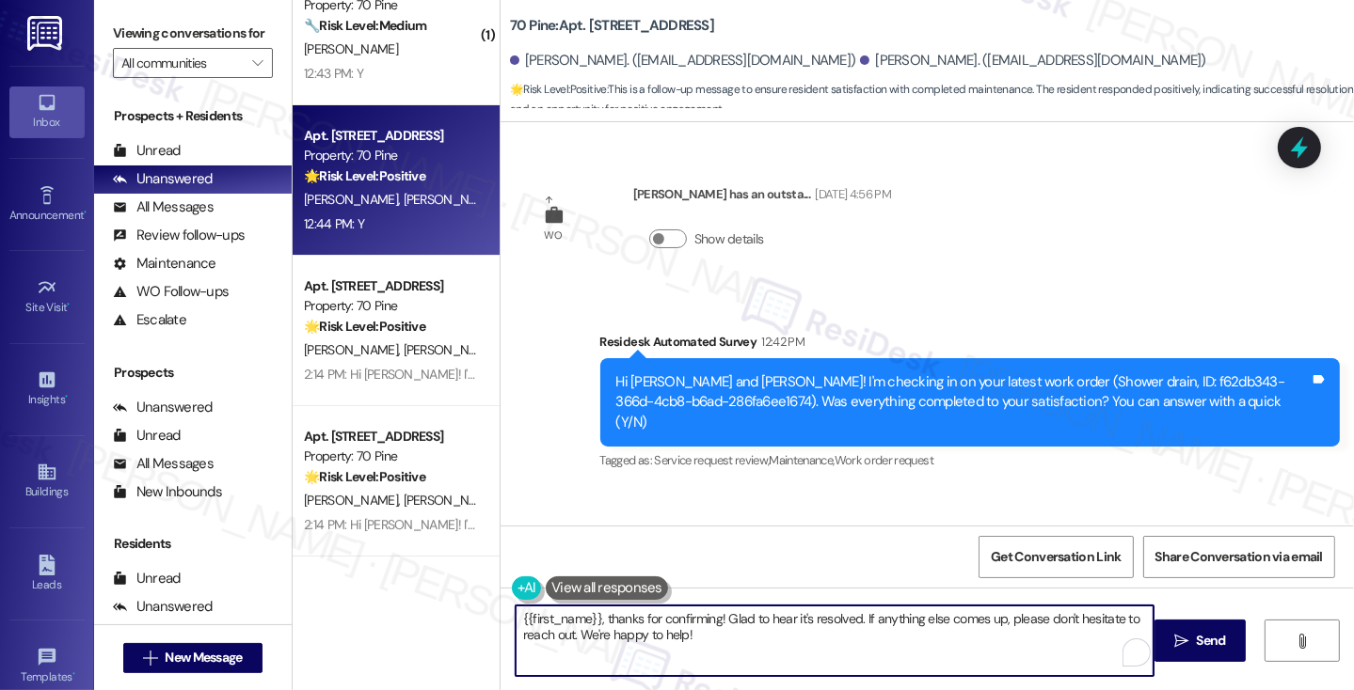
click at [879, 610] on textarea "{{first_name}}, thanks for confirming! Glad to hear it's resolved. If anything …" at bounding box center [834, 641] width 638 height 71
paste textarea "[PERSON_NAME]"
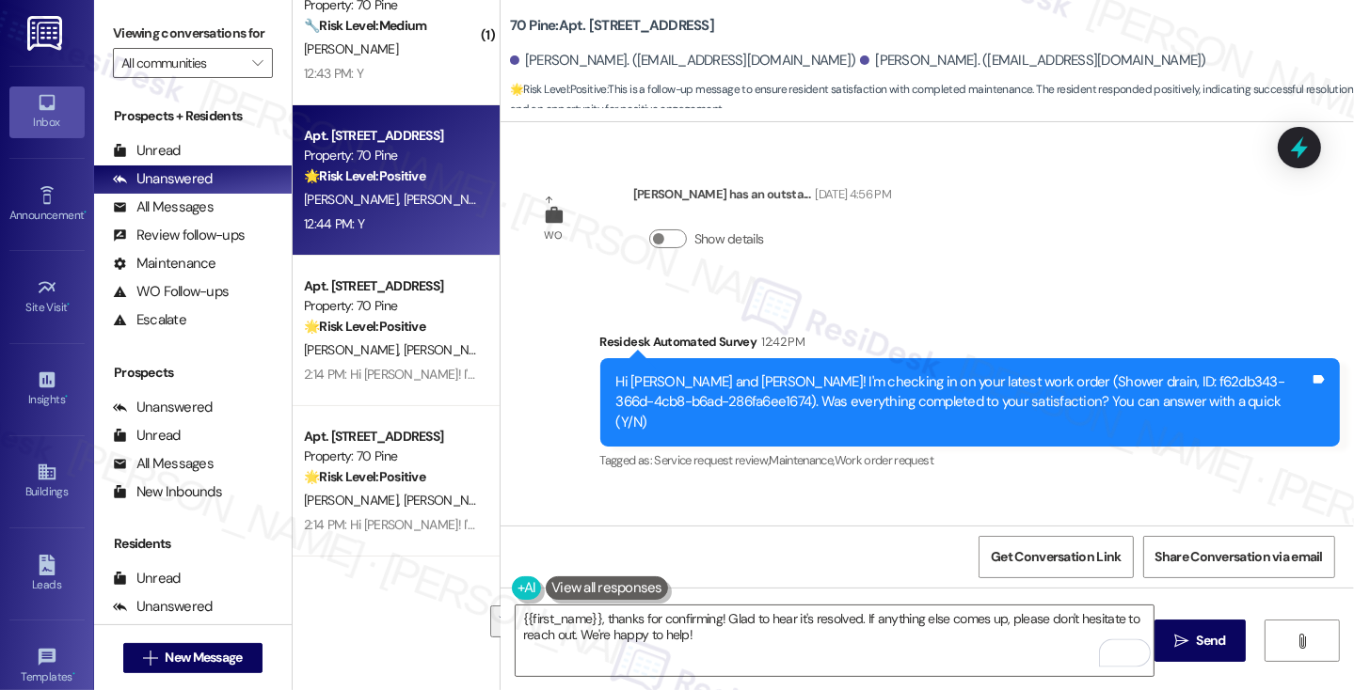
drag, startPoint x: 163, startPoint y: 29, endPoint x: 185, endPoint y: 59, distance: 37.6
click at [163, 29] on label "Viewing conversations for" at bounding box center [193, 33] width 160 height 29
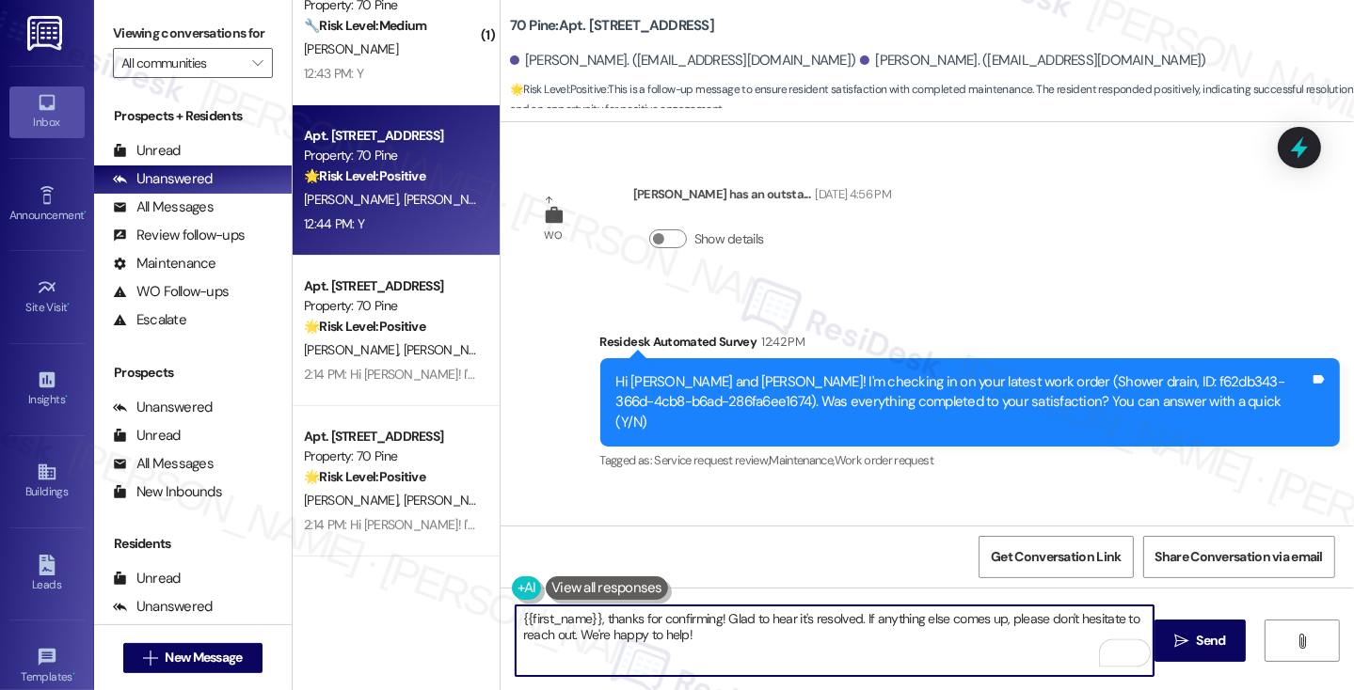
click at [660, 636] on textarea "{{first_name}}, thanks for confirming! Glad to hear it's resolved. If anything …" at bounding box center [834, 641] width 638 height 71
paste textarea "Hi {{first_name}}! I'm glad to hear that the latest work order was completed to…"
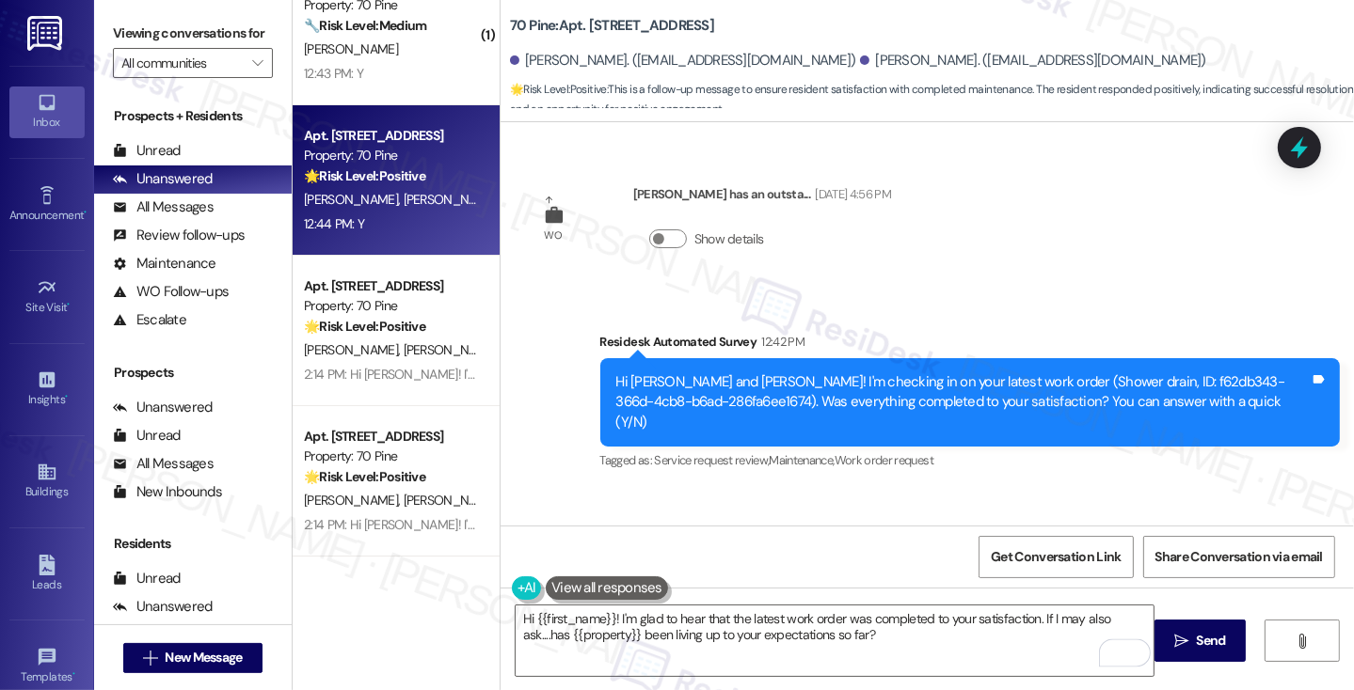
click at [534, 531] on div "[PERSON_NAME] 12:44 PM" at bounding box center [601, 544] width 145 height 26
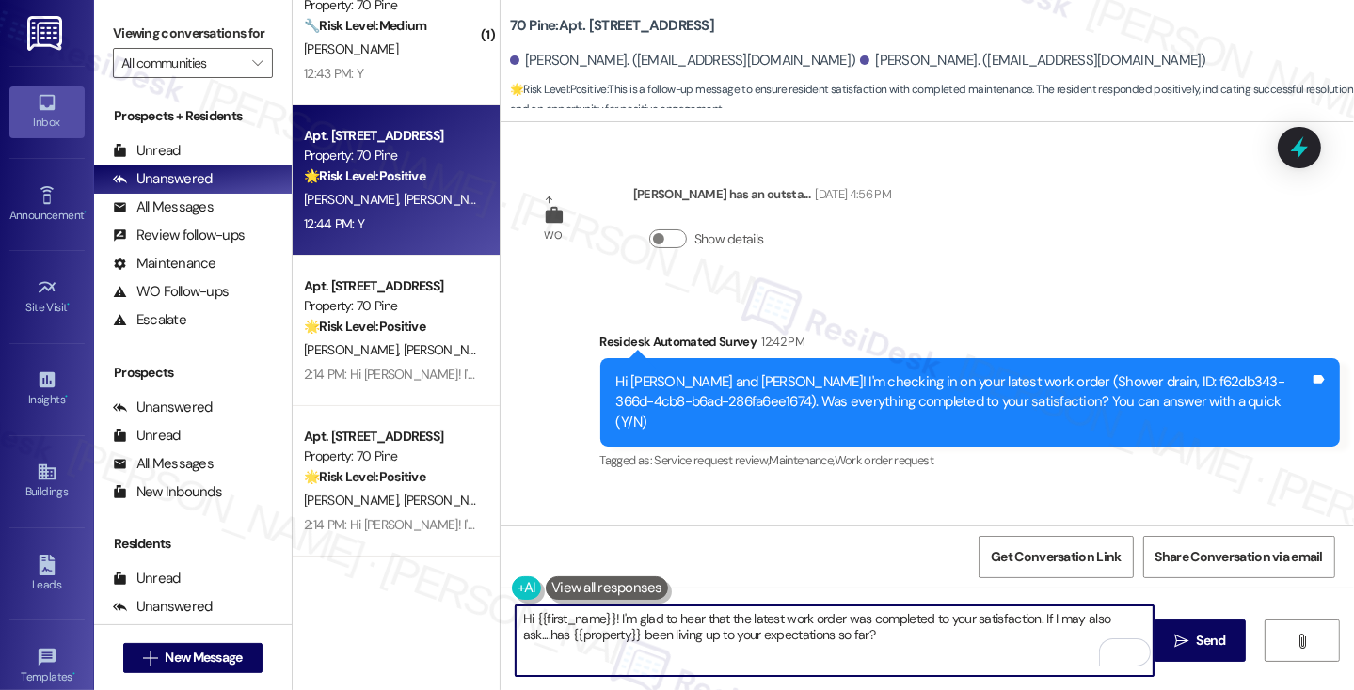
drag, startPoint x: 604, startPoint y: 620, endPoint x: 528, endPoint y: 620, distance: 76.2
click at [528, 620] on textarea "Hi {{first_name}}! I'm glad to hear that the latest work order was completed to…" at bounding box center [834, 641] width 638 height 71
type textarea "Hi [PERSON_NAME]! I'm glad to hear that the latest work order was completed to …"
click at [519, 489] on div "Received via SMS [PERSON_NAME] 12:44 PM Y Tags and notes Tagged as: Positive re…" at bounding box center [926, 568] width 853 height 159
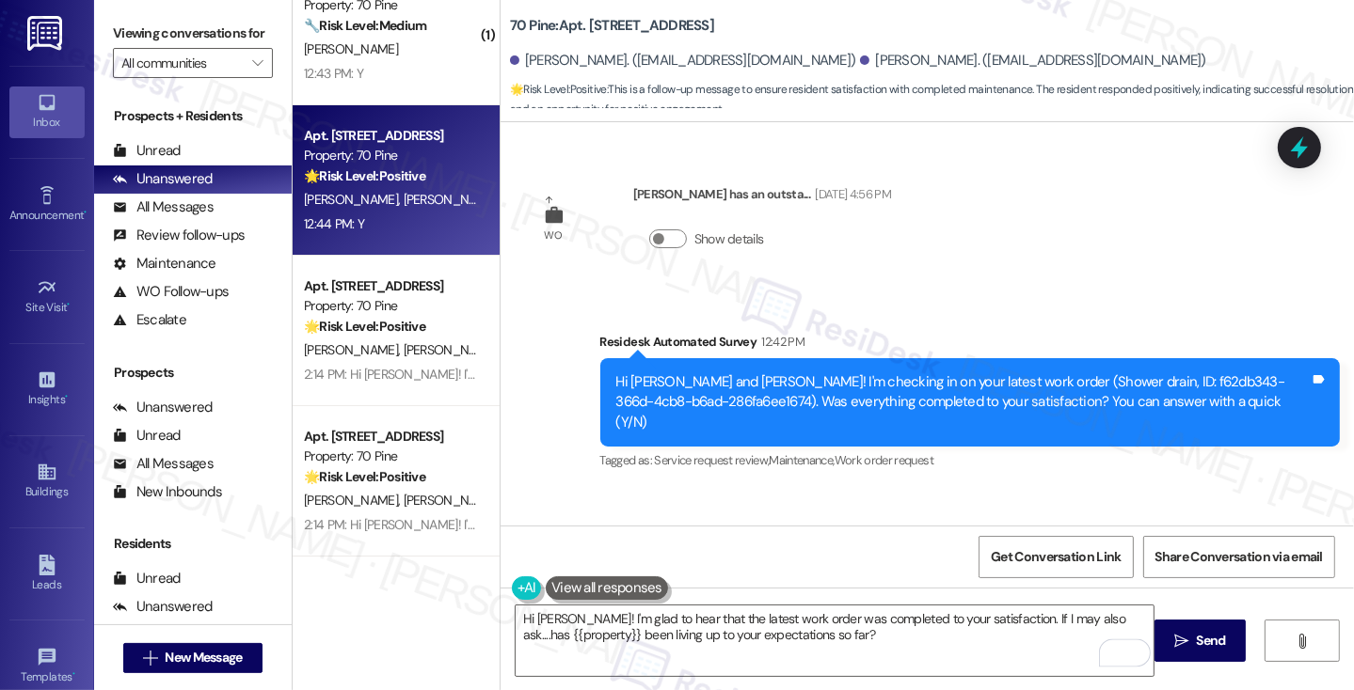
click at [549, 531] on div "[PERSON_NAME] 12:44 PM" at bounding box center [601, 544] width 145 height 26
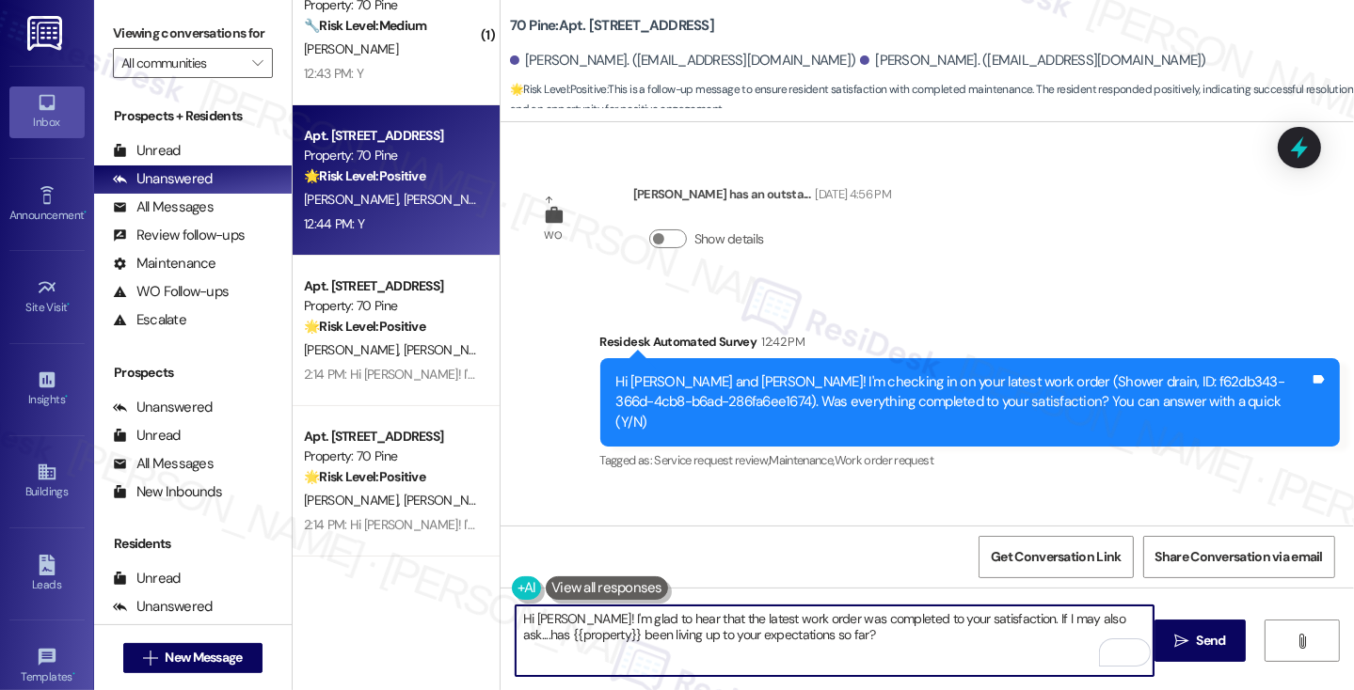
click at [899, 638] on textarea "Hi [PERSON_NAME]! I'm glad to hear that the latest work order was completed to …" at bounding box center [834, 641] width 638 height 71
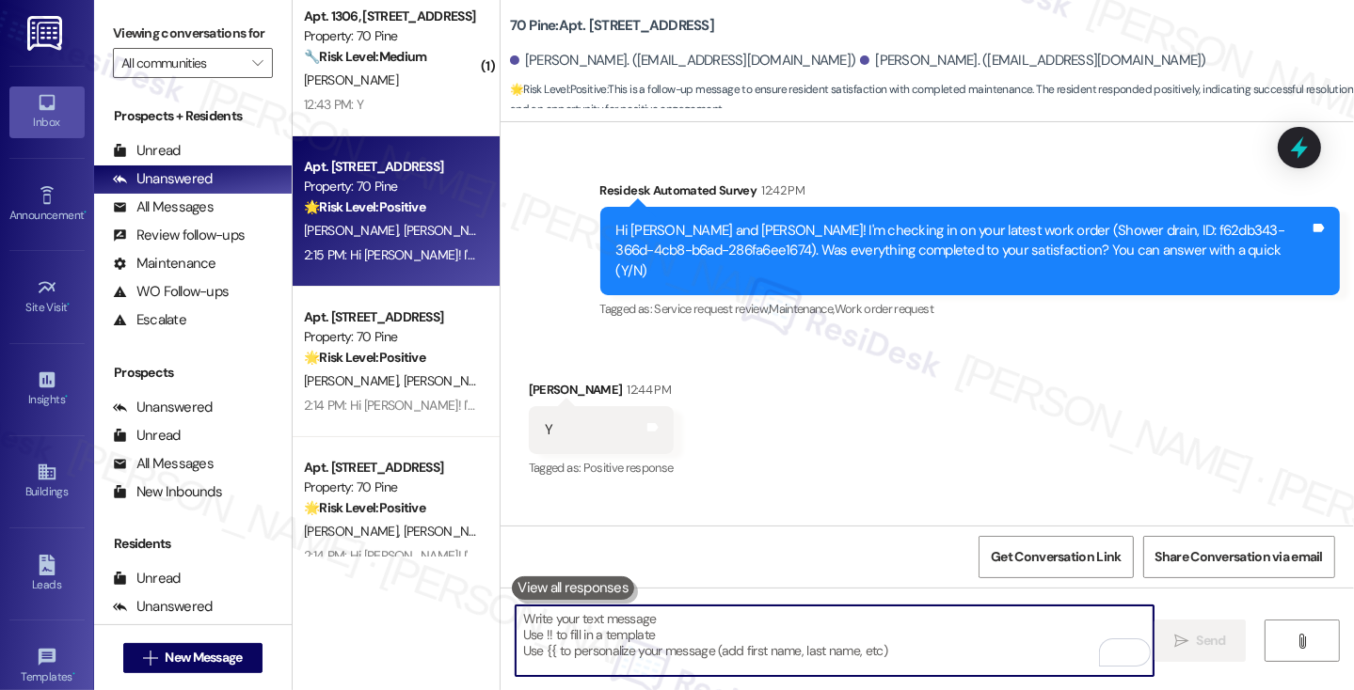
scroll to position [0, 0]
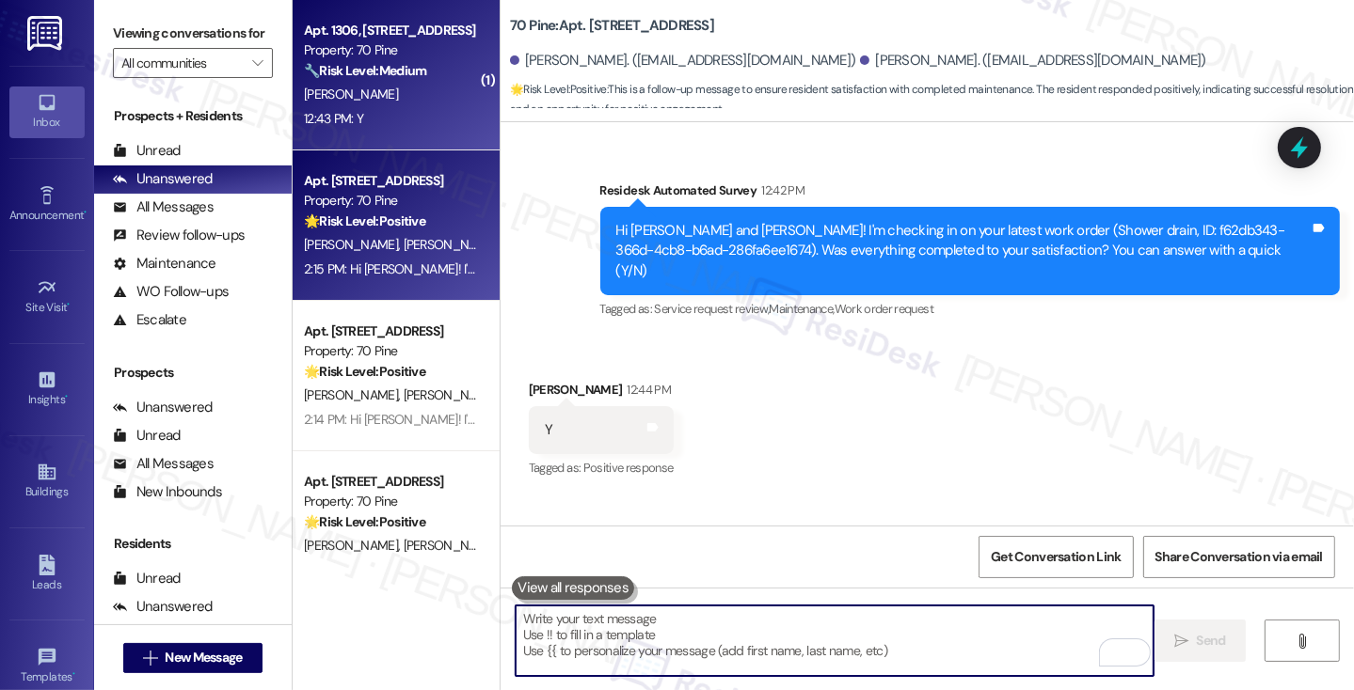
click at [378, 127] on div "12:43 PM: Y 12:43 PM: Y" at bounding box center [391, 119] width 178 height 24
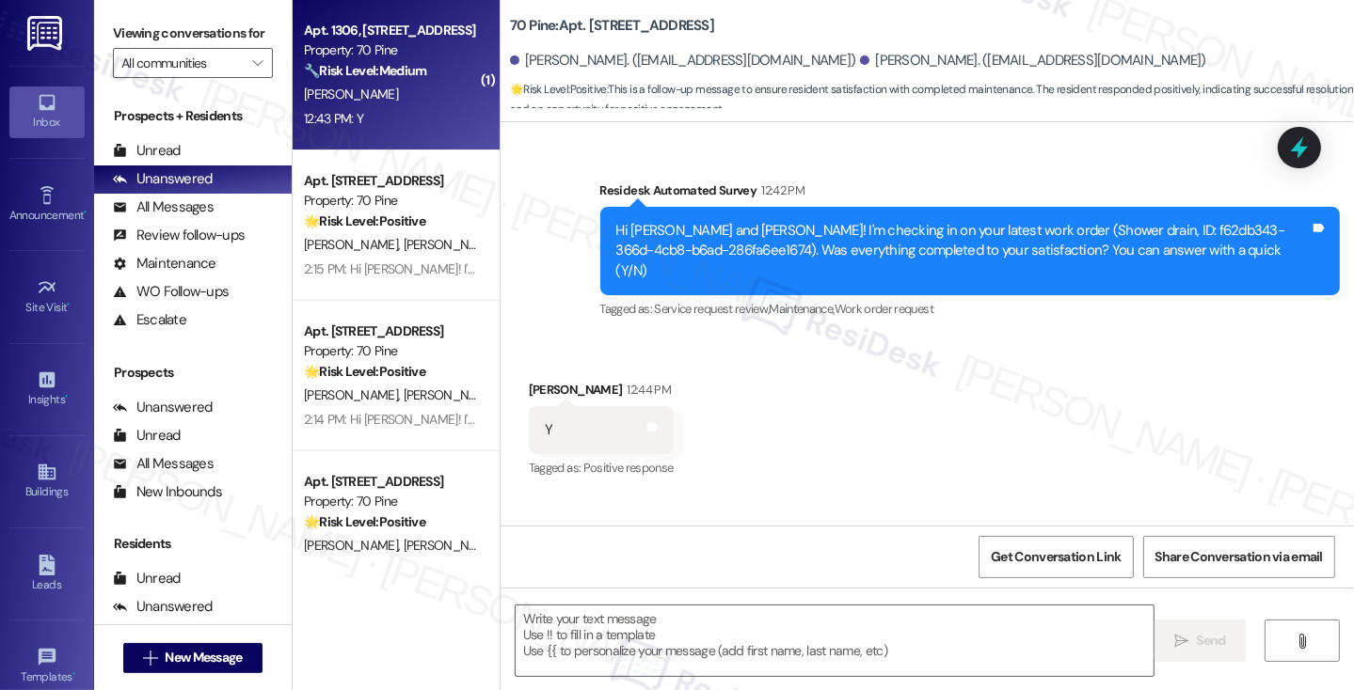
type textarea "Fetching suggested responses. Please feel free to read through the conversation…"
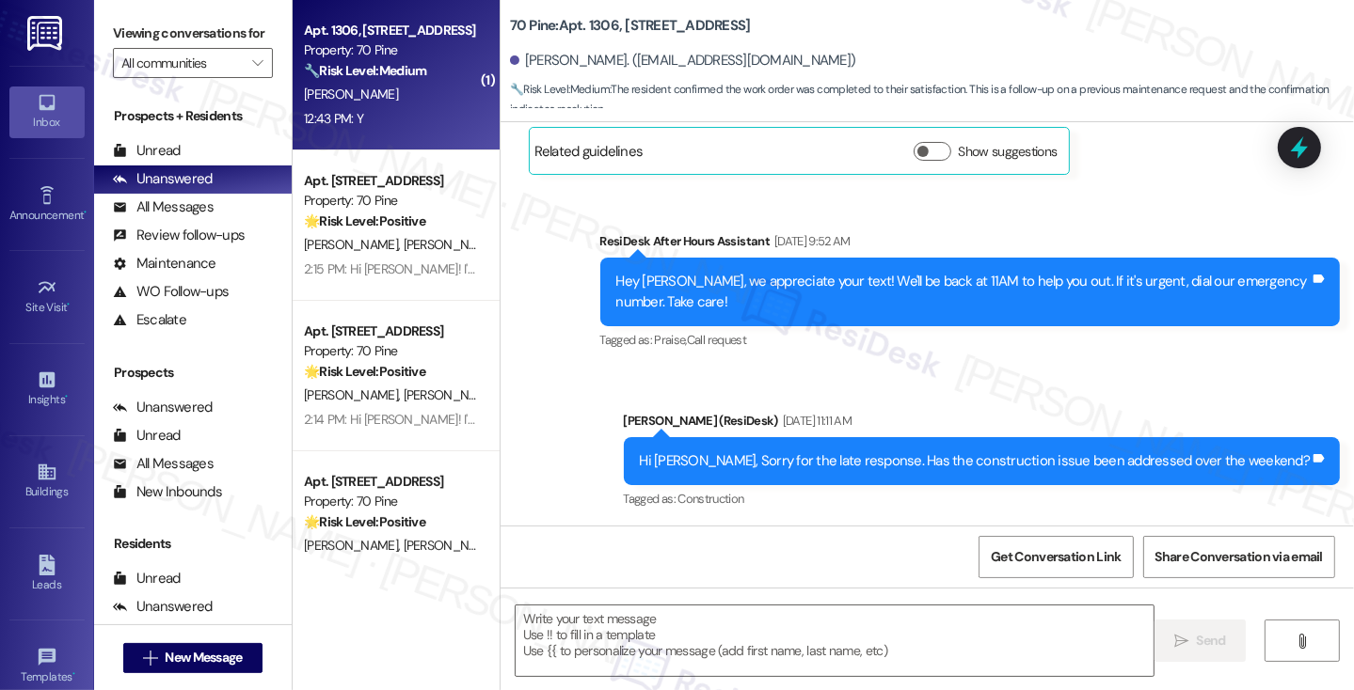
type textarea "Fetching suggested responses. Please feel free to read through the conversation…"
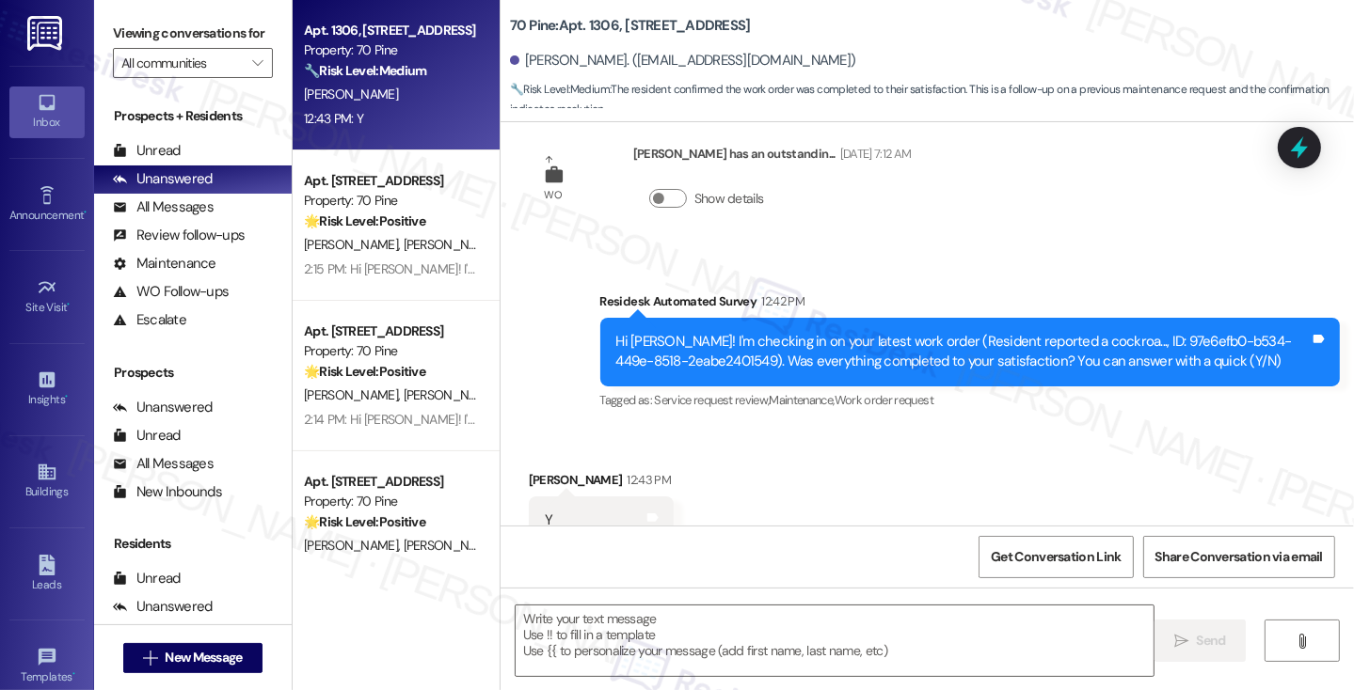
scroll to position [3558, 0]
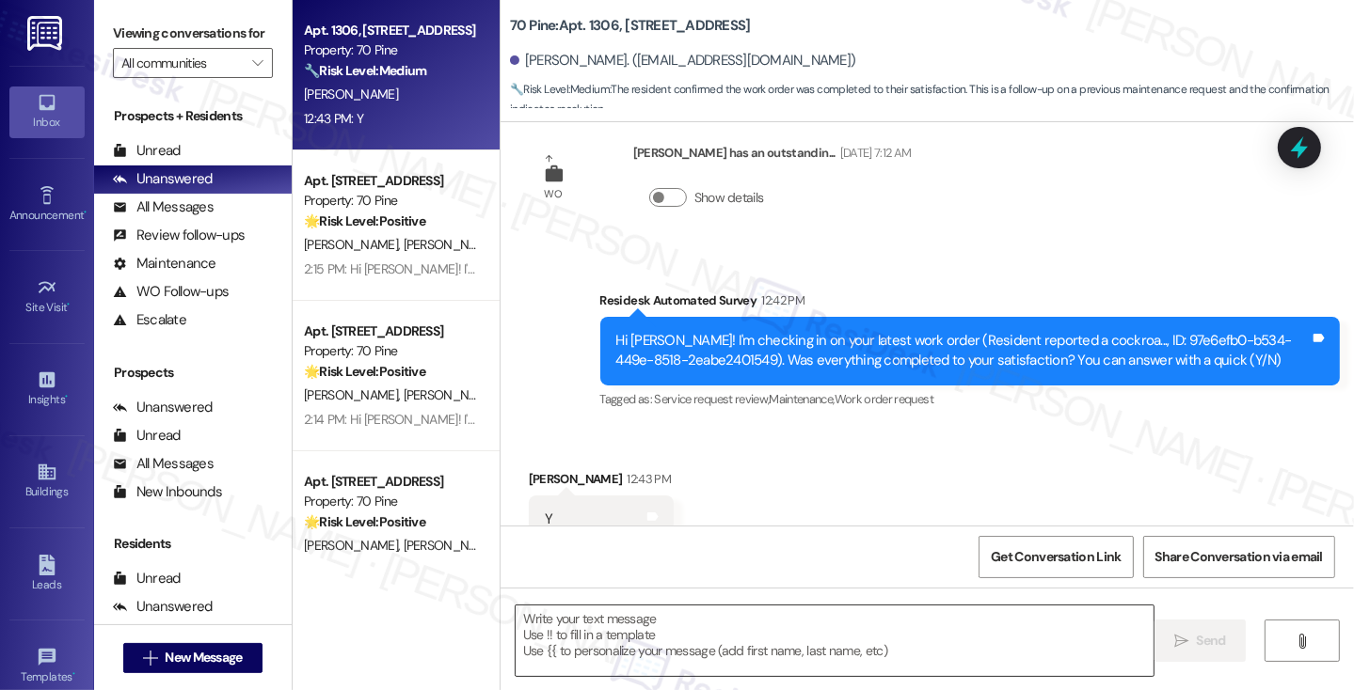
click at [628, 637] on textarea at bounding box center [834, 641] width 638 height 71
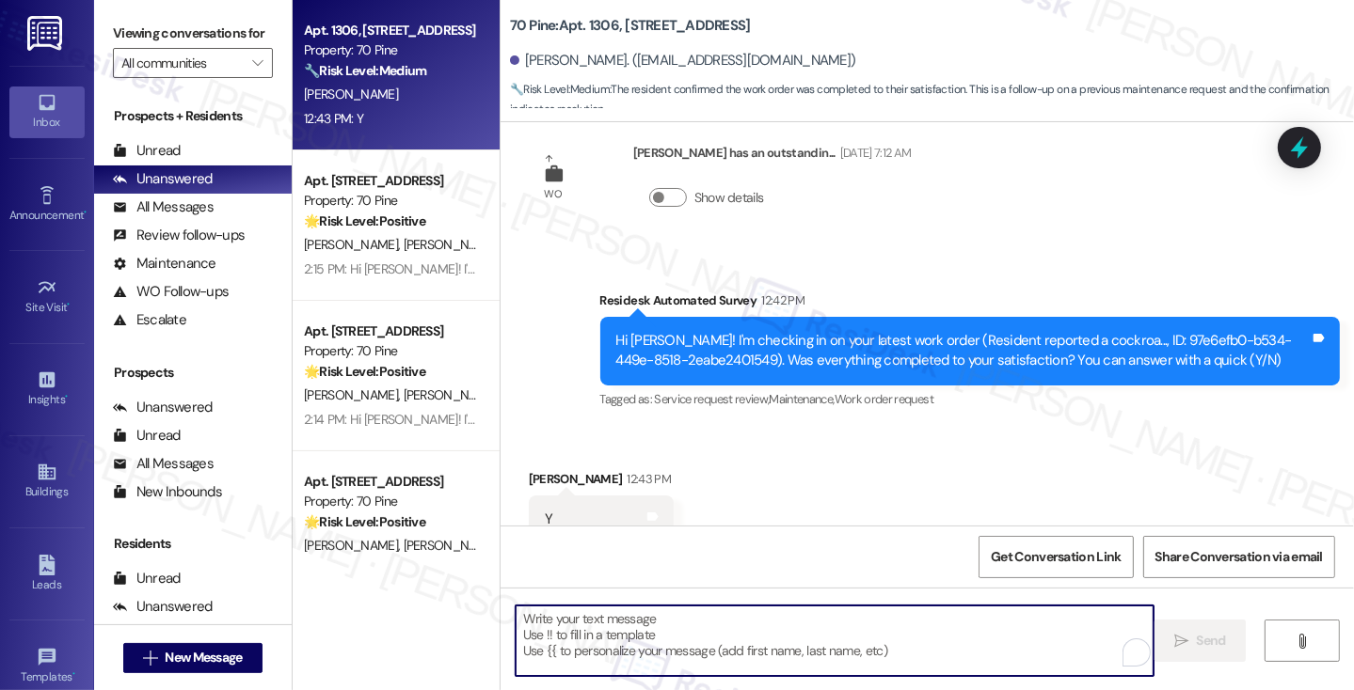
paste textarea "Hi {{first_name}}! I'm glad to hear that the latest work order was completed to…"
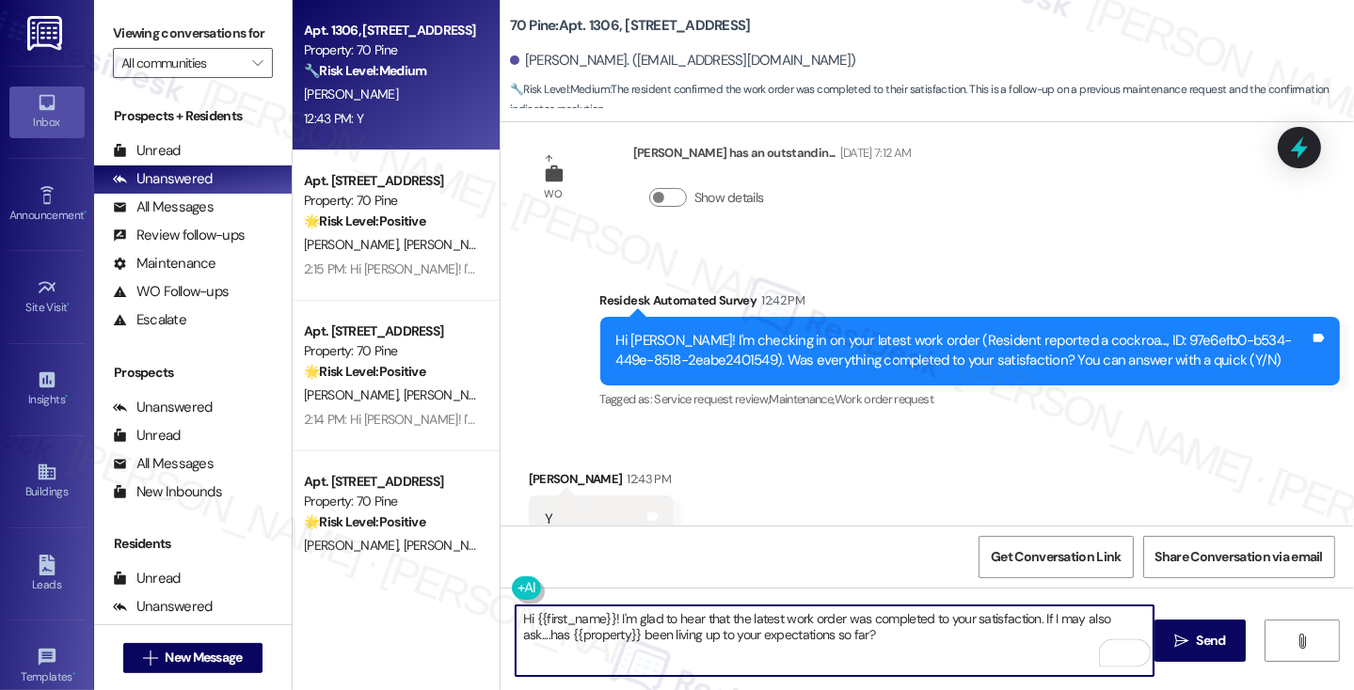
type textarea "Hi {{first_name}}! I'm glad to hear that the latest work order was completed to…"
click at [534, 469] on div "[PERSON_NAME] 12:43 PM" at bounding box center [601, 482] width 145 height 26
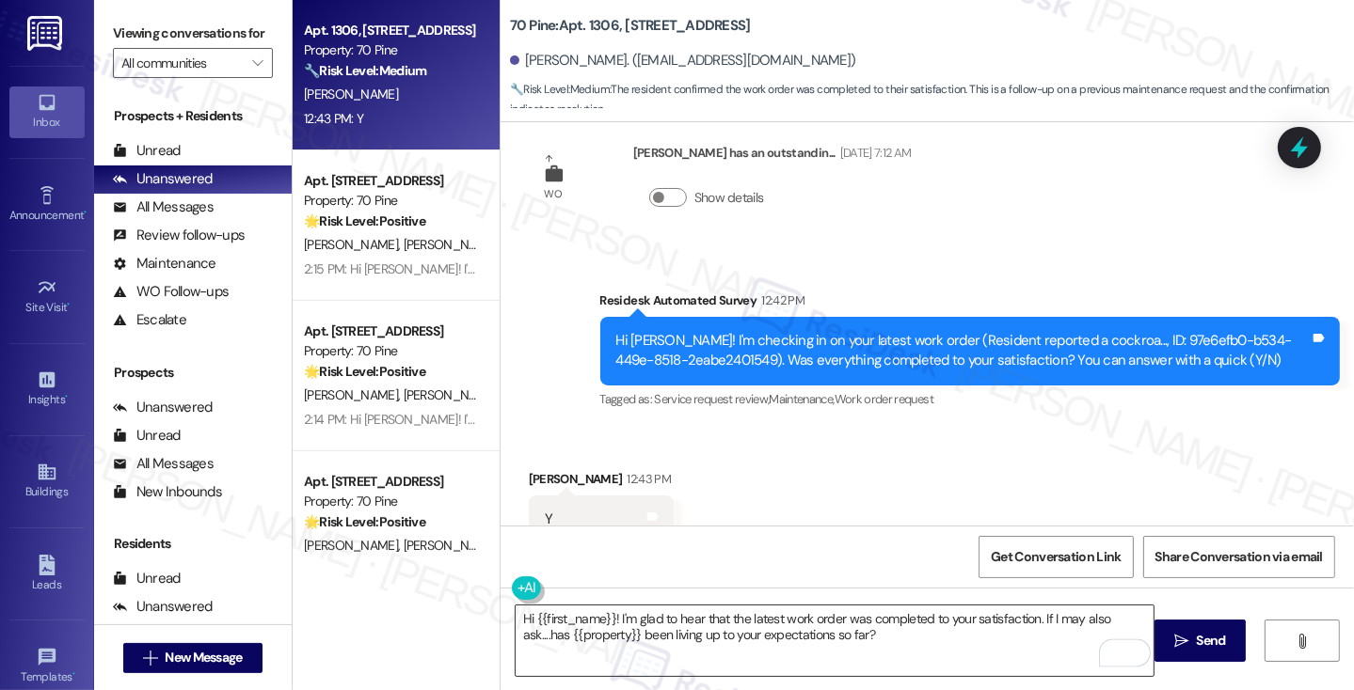
click at [907, 635] on textarea "Hi {{first_name}}! I'm glad to hear that the latest work order was completed to…" at bounding box center [834, 641] width 638 height 71
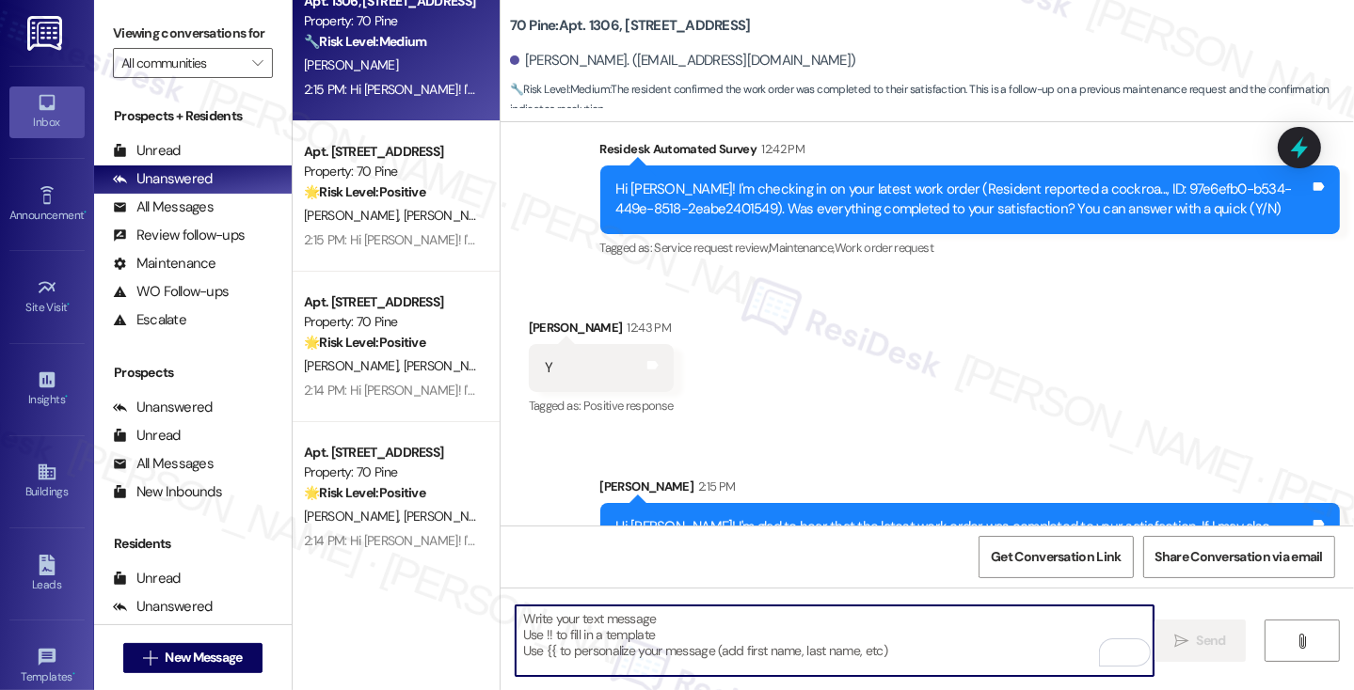
scroll to position [45, 0]
